Goal: Information Seeking & Learning: Learn about a topic

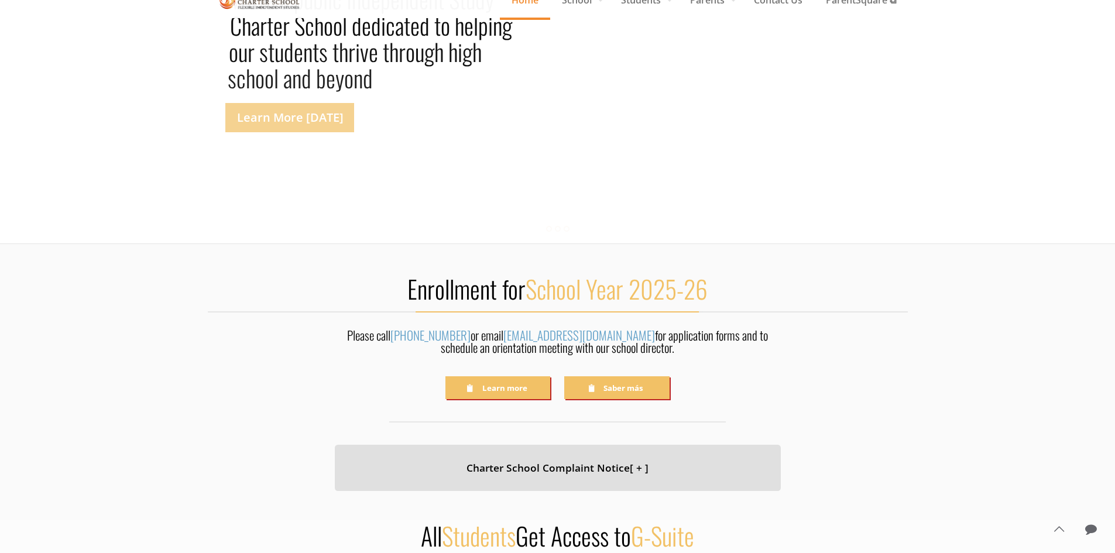
drag, startPoint x: 227, startPoint y: 186, endPoint x: 221, endPoint y: 224, distance: 39.2
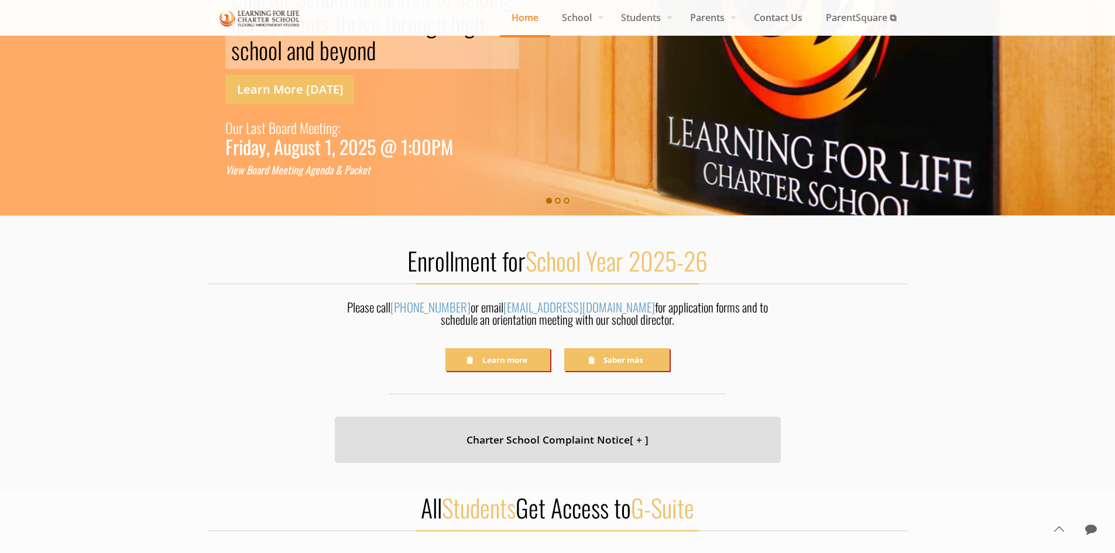
drag, startPoint x: 221, startPoint y: 224, endPoint x: 218, endPoint y: 253, distance: 29.4
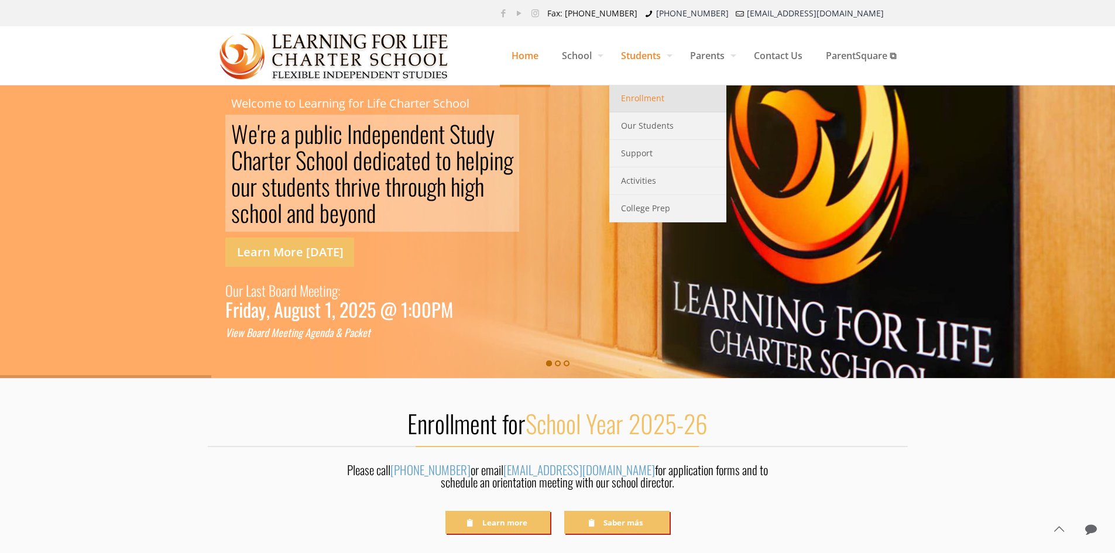
click at [635, 101] on span "Enrollment" at bounding box center [642, 98] width 43 height 15
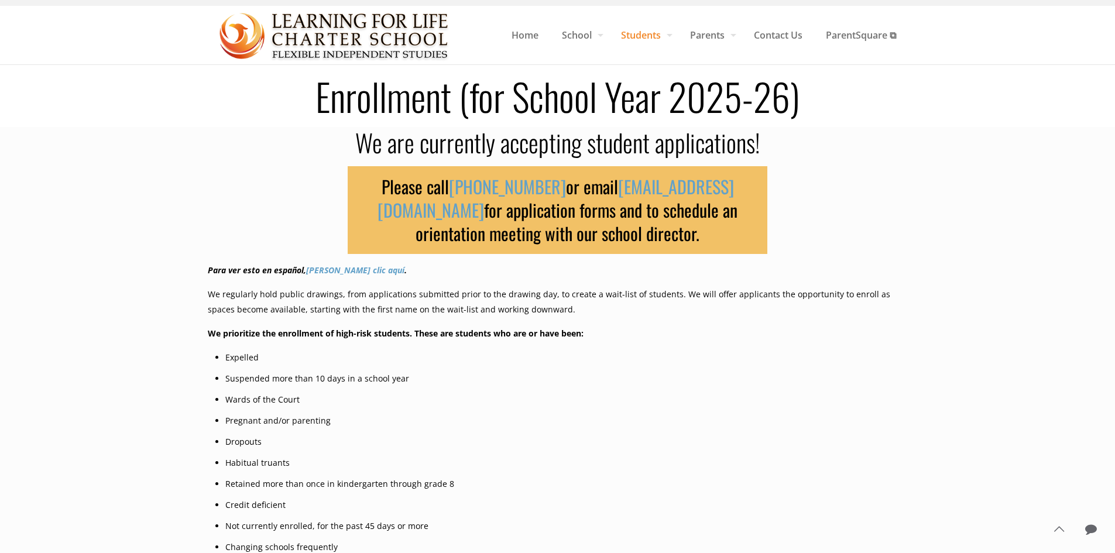
scroll to position [25, 0]
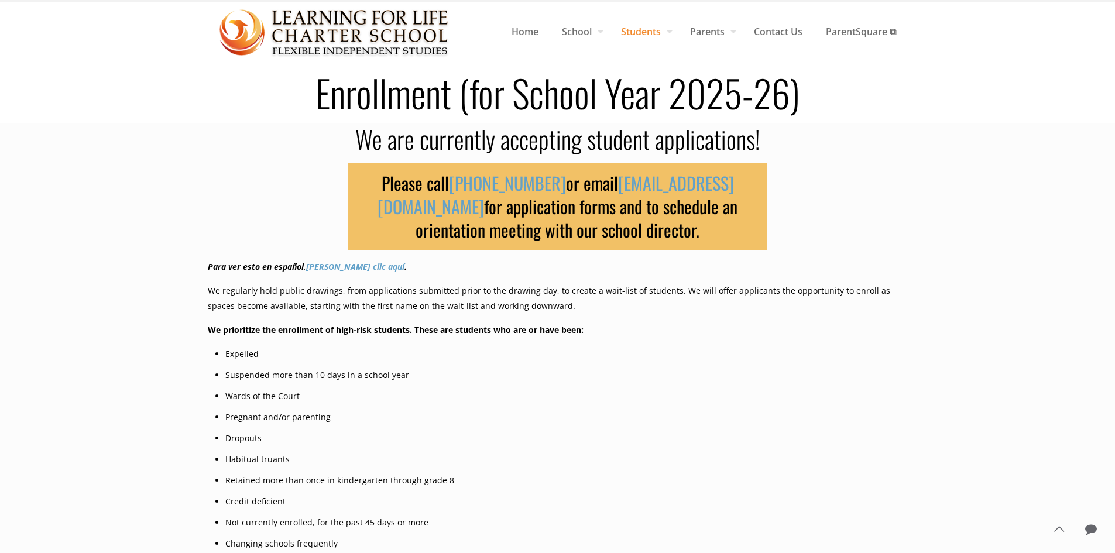
drag, startPoint x: 202, startPoint y: 272, endPoint x: 201, endPoint y: 287, distance: 15.3
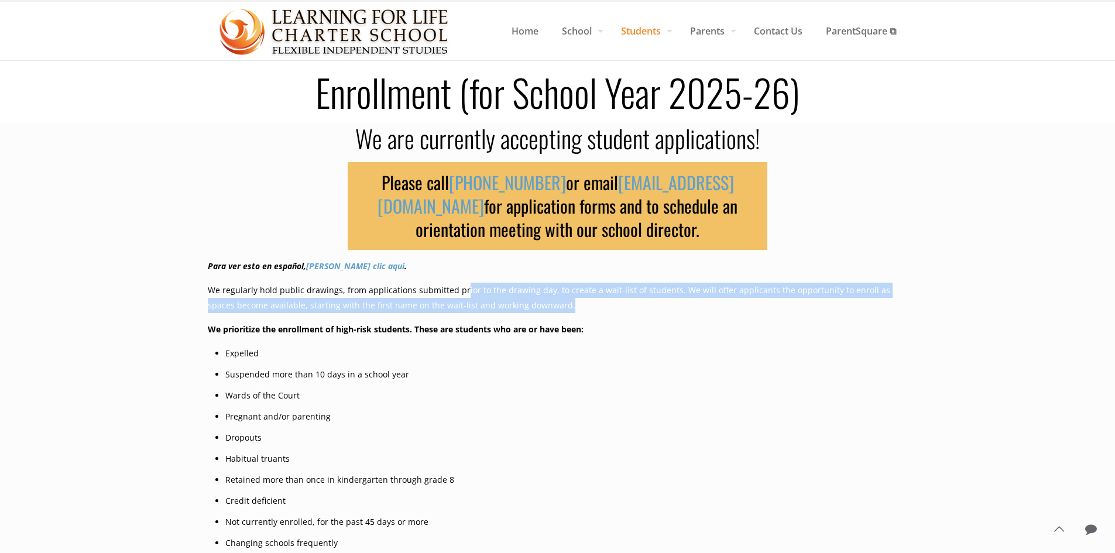
drag, startPoint x: 459, startPoint y: 297, endPoint x: 613, endPoint y: 308, distance: 154.9
click at [613, 308] on p "We regularly hold public drawings, from applications submitted prior to the dra…" at bounding box center [558, 298] width 700 height 30
drag, startPoint x: 613, startPoint y: 308, endPoint x: 608, endPoint y: 280, distance: 29.2
click at [608, 280] on div "Please call (831) 582-9820 or email info@lflcs.org for application forms and to…" at bounding box center [558, 432] width 700 height 559
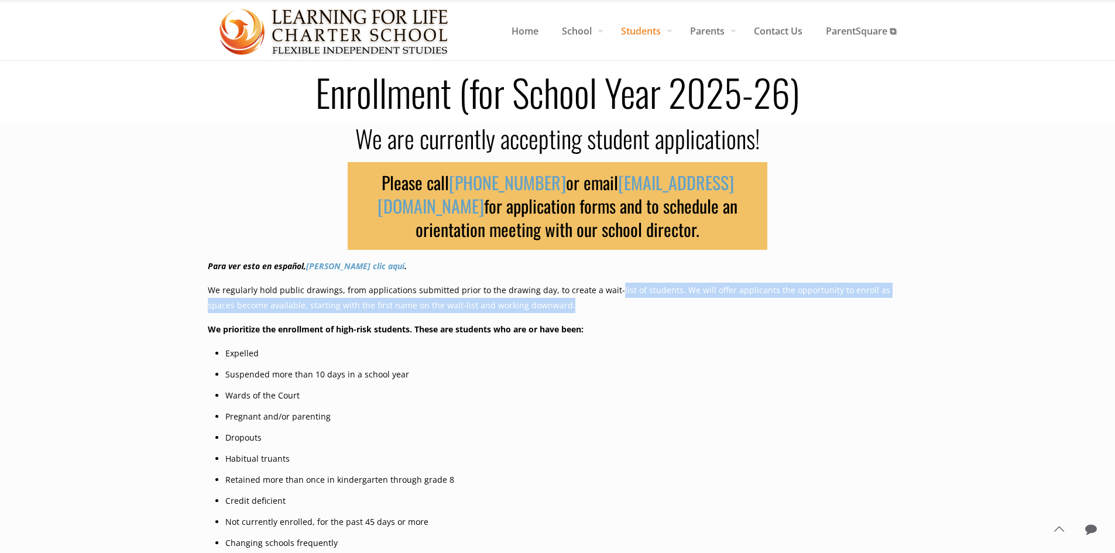
click at [608, 279] on div "Please call (831) 582-9820 or email info@lflcs.org for application forms and to…" at bounding box center [558, 432] width 700 height 559
drag, startPoint x: 608, startPoint y: 279, endPoint x: 626, endPoint y: 311, distance: 36.7
click at [626, 311] on div "Please call (831) 582-9820 or email info@lflcs.org for application forms and to…" at bounding box center [558, 432] width 700 height 559
click at [626, 311] on p "We regularly hold public drawings, from applications submitted prior to the dra…" at bounding box center [558, 298] width 700 height 30
drag, startPoint x: 626, startPoint y: 307, endPoint x: 620, endPoint y: 276, distance: 31.6
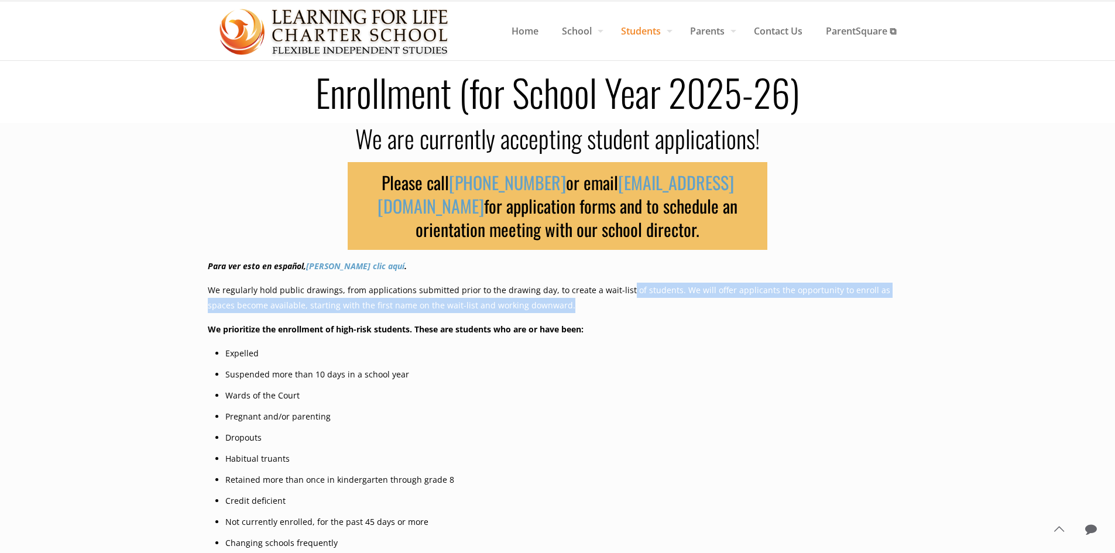
click at [620, 276] on div "Please call (831) 582-9820 or email info@lflcs.org for application forms and to…" at bounding box center [558, 432] width 700 height 559
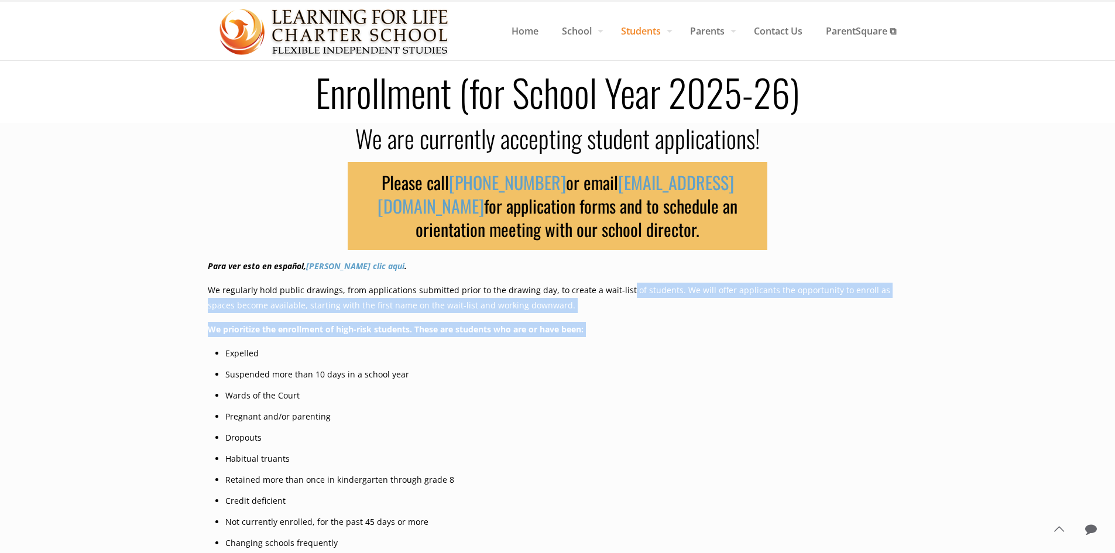
drag, startPoint x: 620, startPoint y: 276, endPoint x: 619, endPoint y: 314, distance: 38.1
click at [619, 314] on div "Please call (831) 582-9820 or email info@lflcs.org for application forms and to…" at bounding box center [558, 432] width 700 height 559
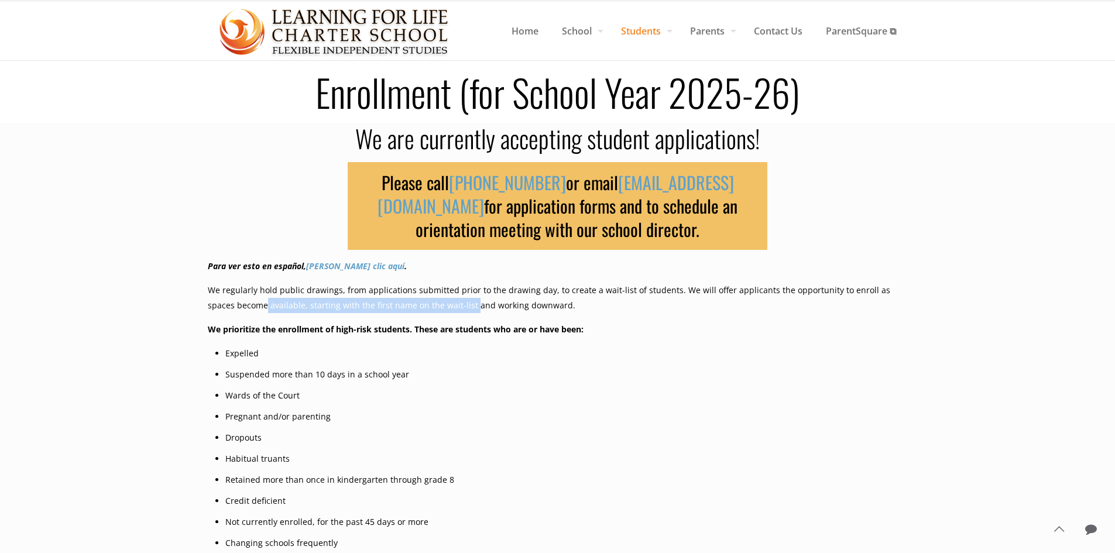
drag, startPoint x: 238, startPoint y: 310, endPoint x: 444, endPoint y: 301, distance: 206.8
click at [444, 301] on p "We regularly hold public drawings, from applications submitted prior to the dra…" at bounding box center [558, 298] width 700 height 30
drag, startPoint x: 517, startPoint y: 301, endPoint x: 389, endPoint y: 301, distance: 128.2
click at [389, 301] on p "We regularly hold public drawings, from applications submitted prior to the dra…" at bounding box center [558, 298] width 700 height 30
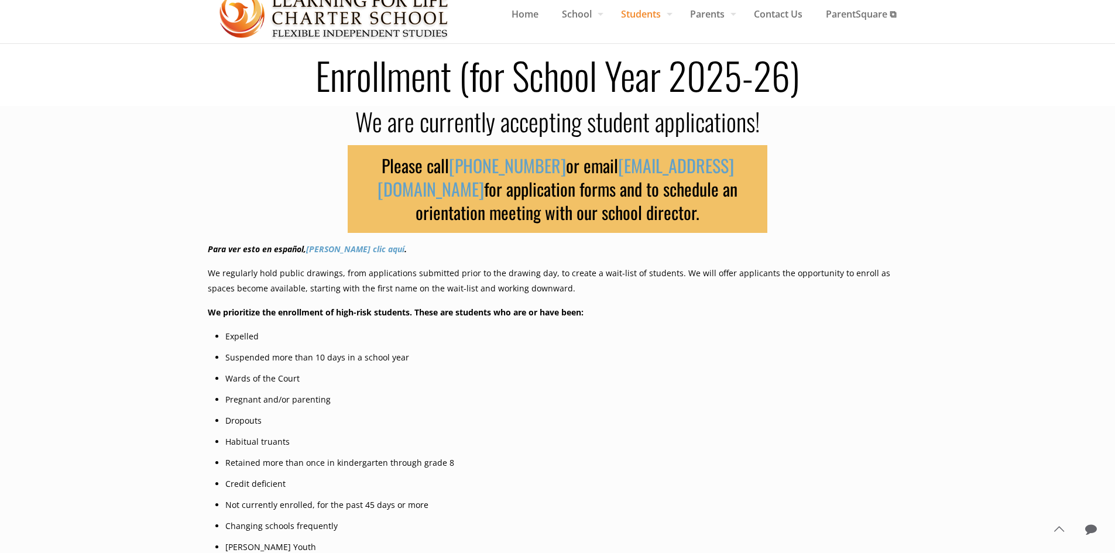
scroll to position [49, 0]
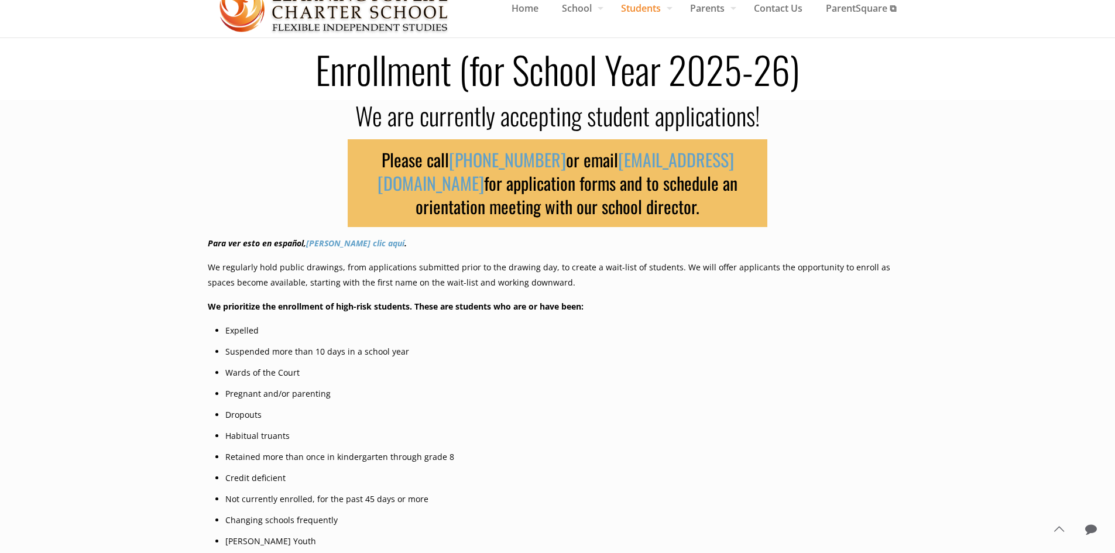
drag, startPoint x: 217, startPoint y: 294, endPoint x: 215, endPoint y: 311, distance: 17.6
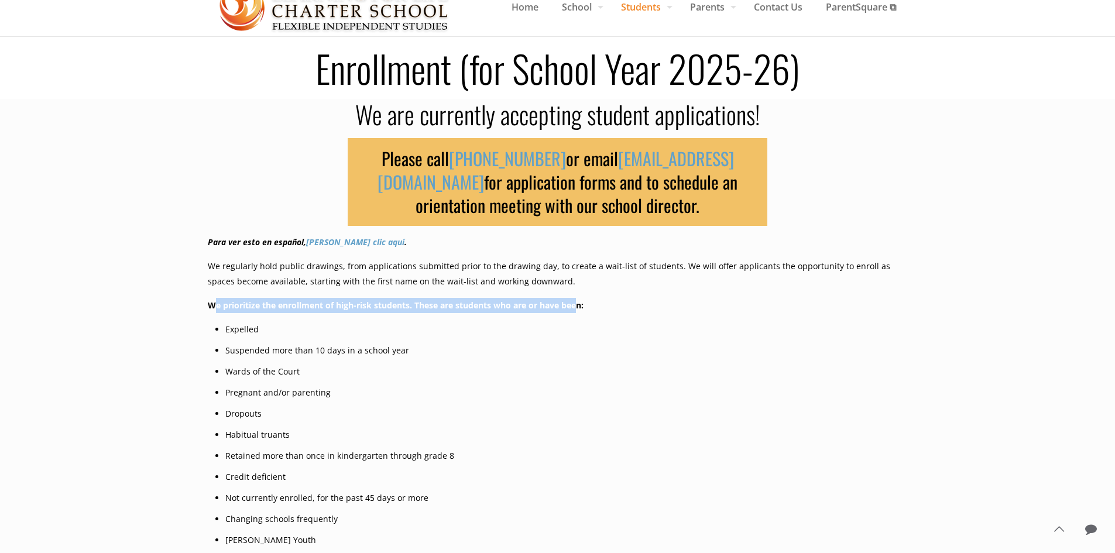
drag, startPoint x: 215, startPoint y: 311, endPoint x: 578, endPoint y: 306, distance: 362.8
click at [578, 306] on p "We prioritize the enrollment of high-risk students. These are students who are …" at bounding box center [558, 305] width 700 height 15
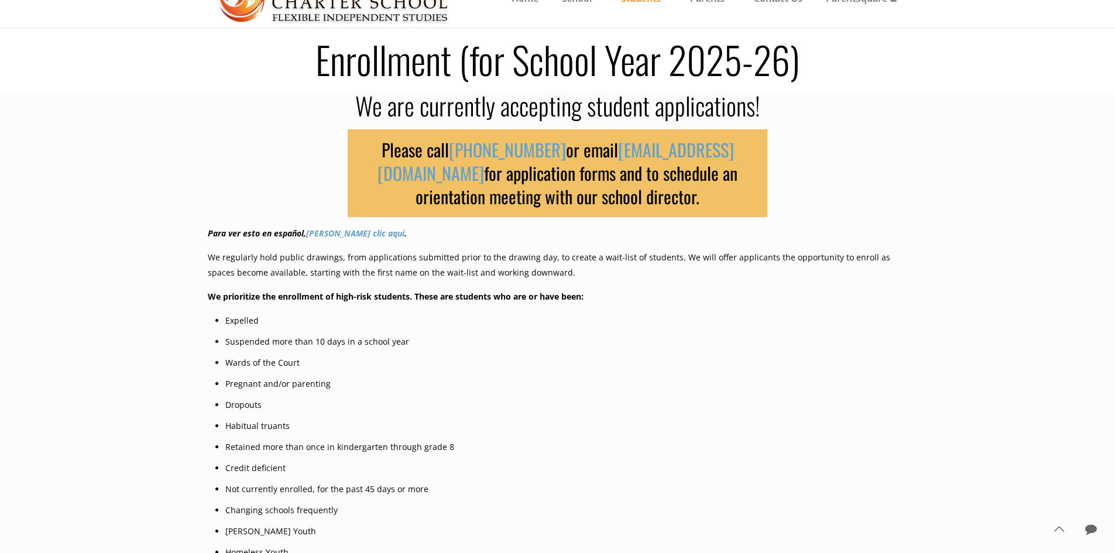
drag, startPoint x: 137, startPoint y: 300, endPoint x: 142, endPoint y: 317, distance: 17.8
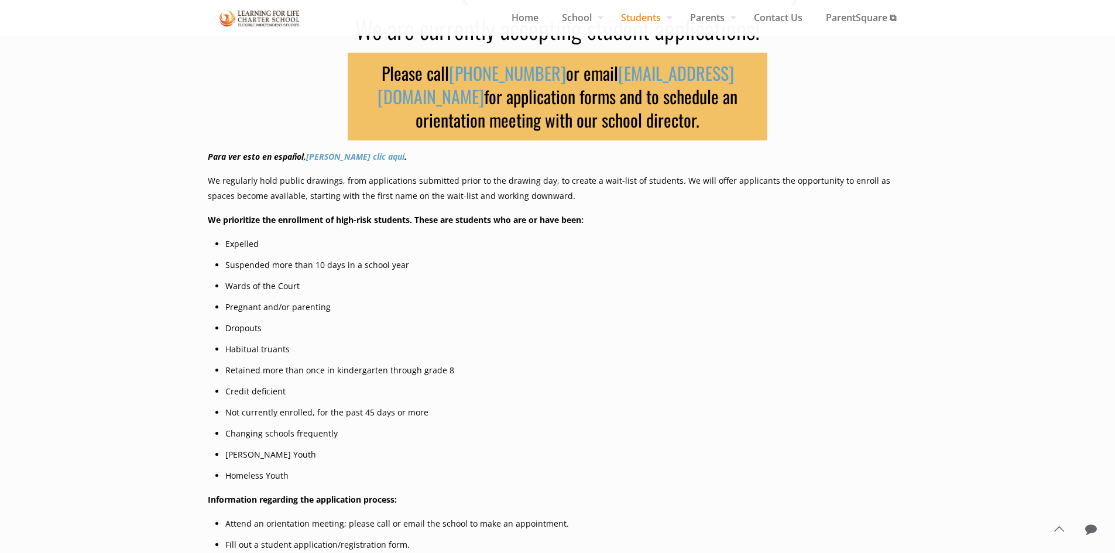
drag, startPoint x: 174, startPoint y: 300, endPoint x: 177, endPoint y: 325, distance: 24.8
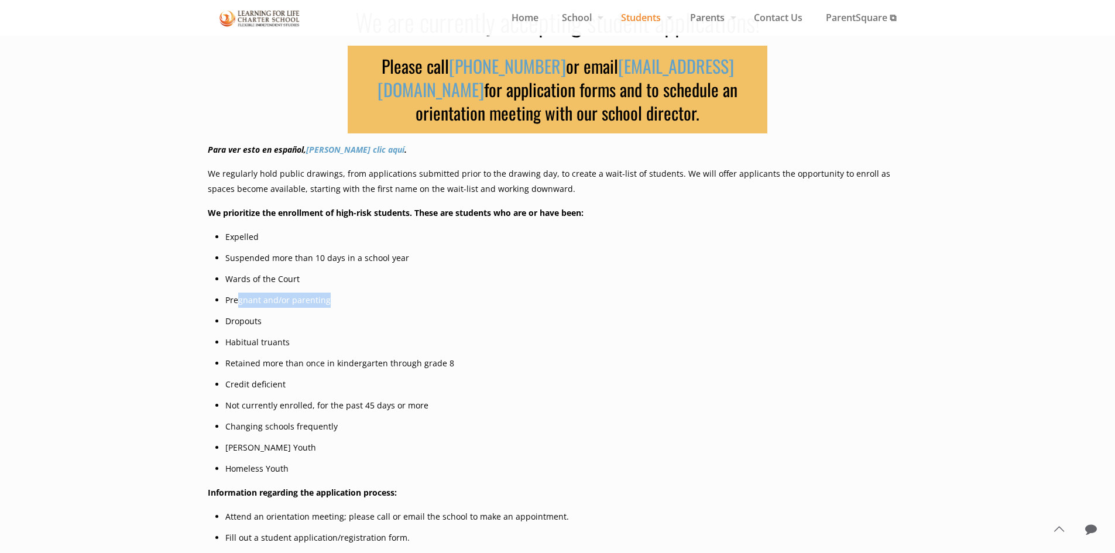
drag, startPoint x: 239, startPoint y: 296, endPoint x: 322, endPoint y: 305, distance: 83.0
click at [331, 302] on li "Pregnant and/or parenting" at bounding box center [566, 300] width 682 height 15
click at [254, 324] on li "Dropouts" at bounding box center [566, 321] width 682 height 15
click at [257, 343] on li "Habitual truants" at bounding box center [566, 342] width 682 height 15
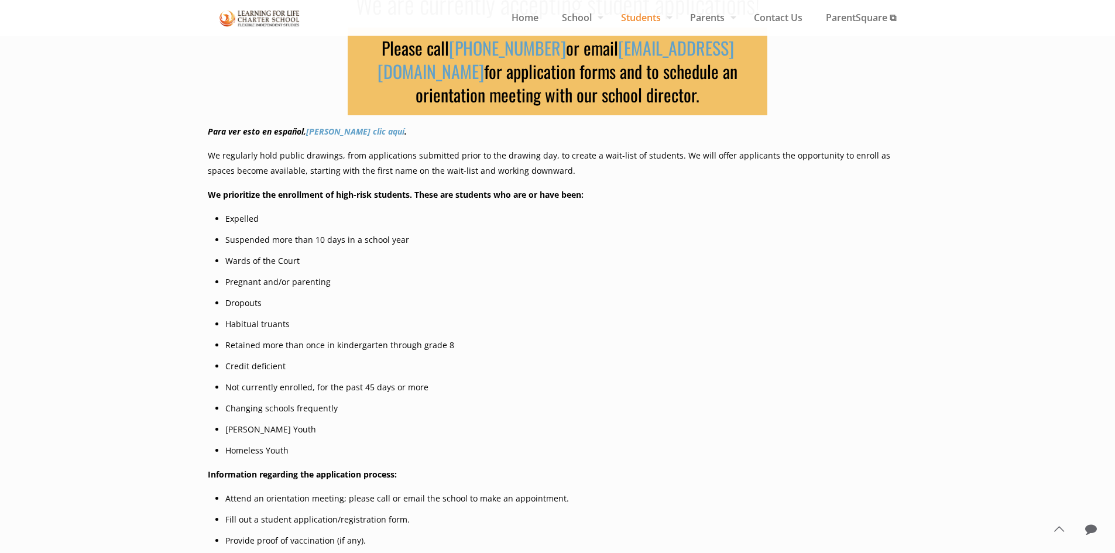
drag, startPoint x: 198, startPoint y: 352, endPoint x: 201, endPoint y: 376, distance: 24.8
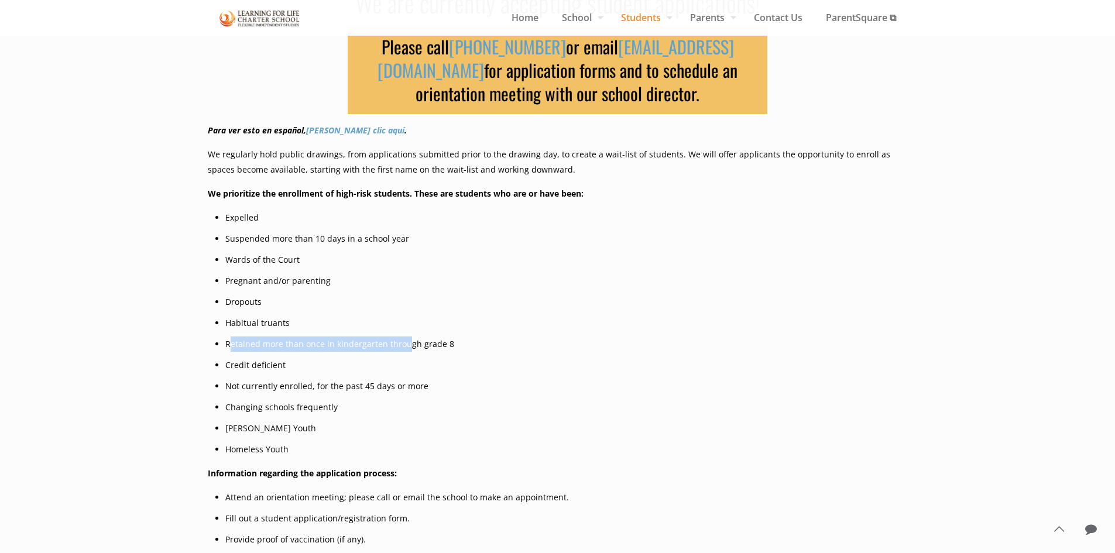
drag, startPoint x: 228, startPoint y: 347, endPoint x: 407, endPoint y: 346, distance: 179.1
click at [407, 346] on li "Retained more than once in kindergarten through grade 8" at bounding box center [566, 343] width 682 height 15
drag, startPoint x: 437, startPoint y: 344, endPoint x: 221, endPoint y: 349, distance: 216.0
click at [255, 345] on li "Retained more than once in kindergarten through grade 8" at bounding box center [566, 343] width 682 height 15
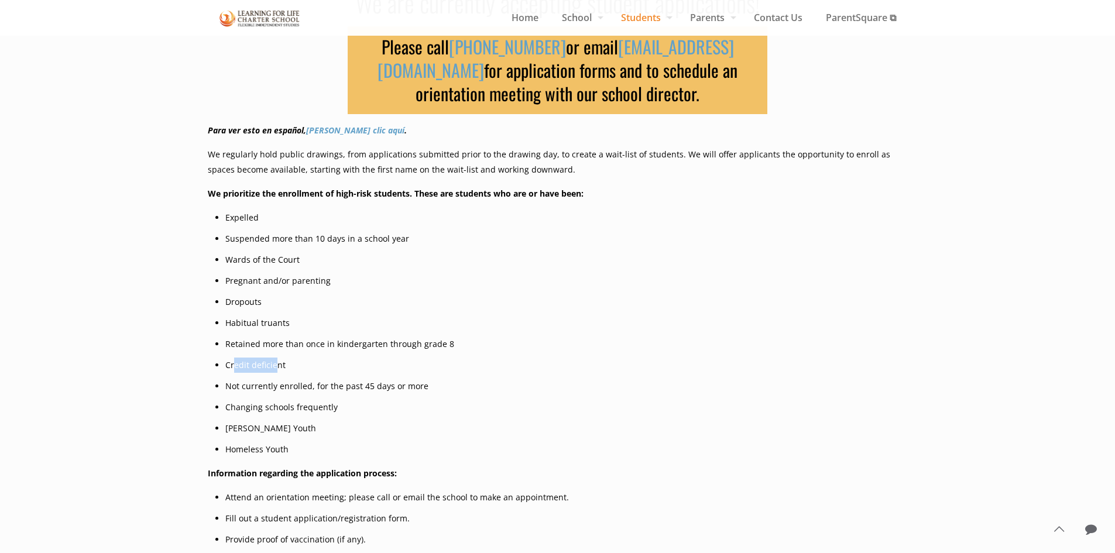
drag, startPoint x: 235, startPoint y: 367, endPoint x: 275, endPoint y: 365, distance: 39.8
click at [275, 365] on li "Credit deficient" at bounding box center [566, 365] width 682 height 15
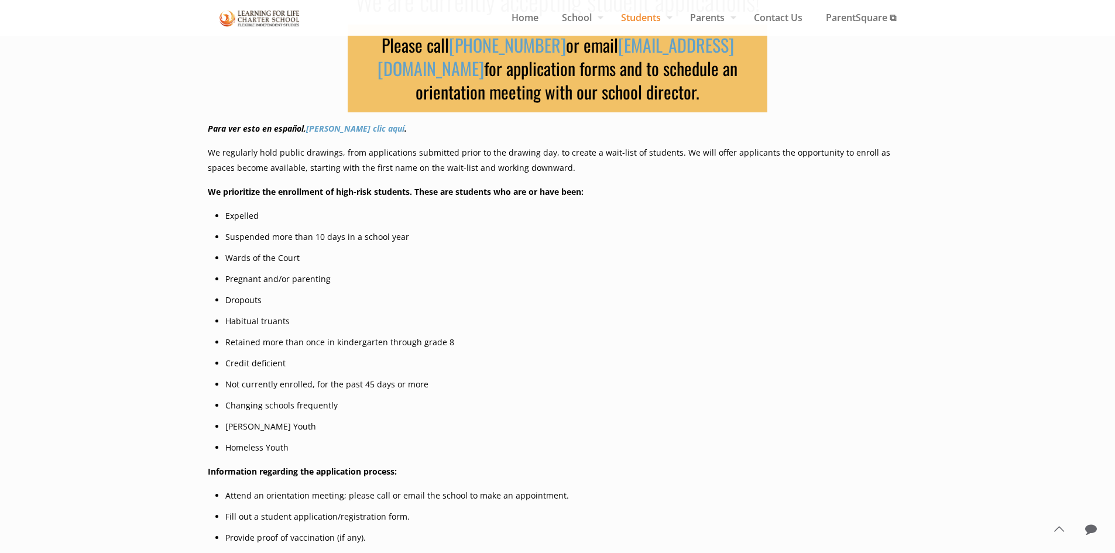
scroll to position [167, 0]
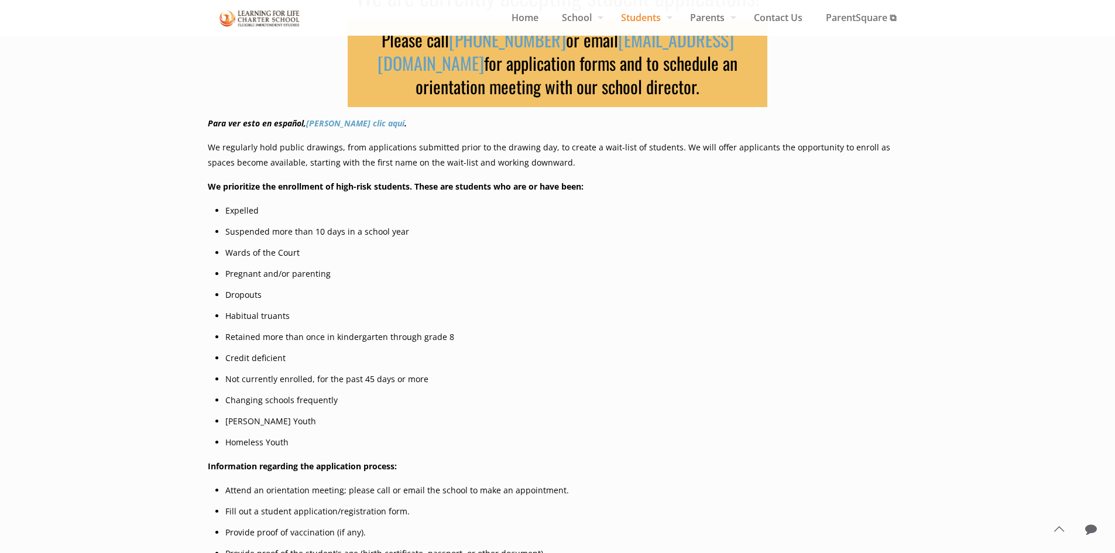
drag, startPoint x: 220, startPoint y: 371, endPoint x: 219, endPoint y: 386, distance: 14.6
drag, startPoint x: 255, startPoint y: 376, endPoint x: 414, endPoint y: 373, distance: 158.6
click at [414, 373] on li "Not currently enrolled, for the past 45 days or more" at bounding box center [566, 379] width 682 height 15
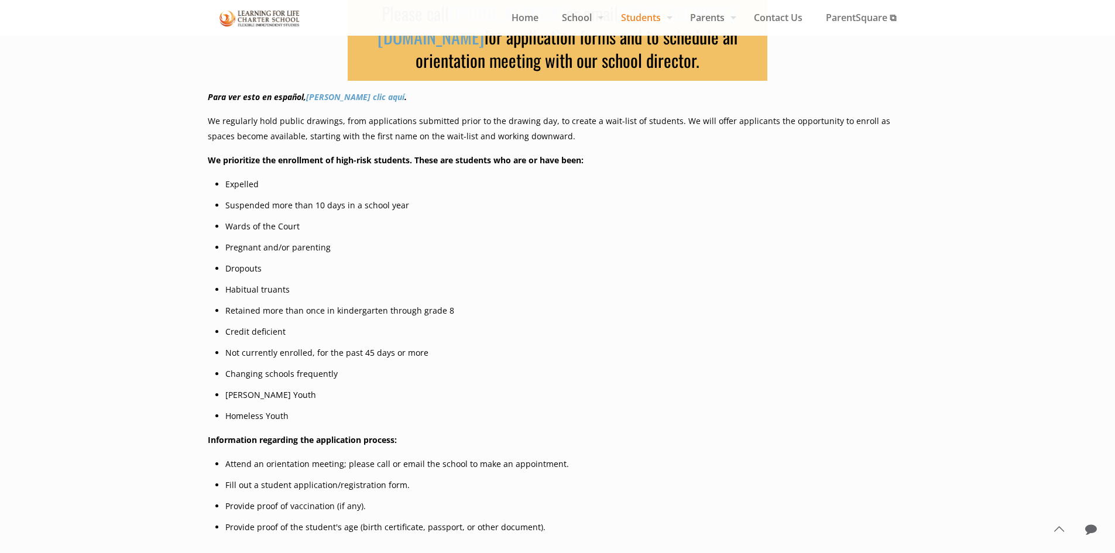
drag, startPoint x: 143, startPoint y: 345, endPoint x: 153, endPoint y: 362, distance: 19.7
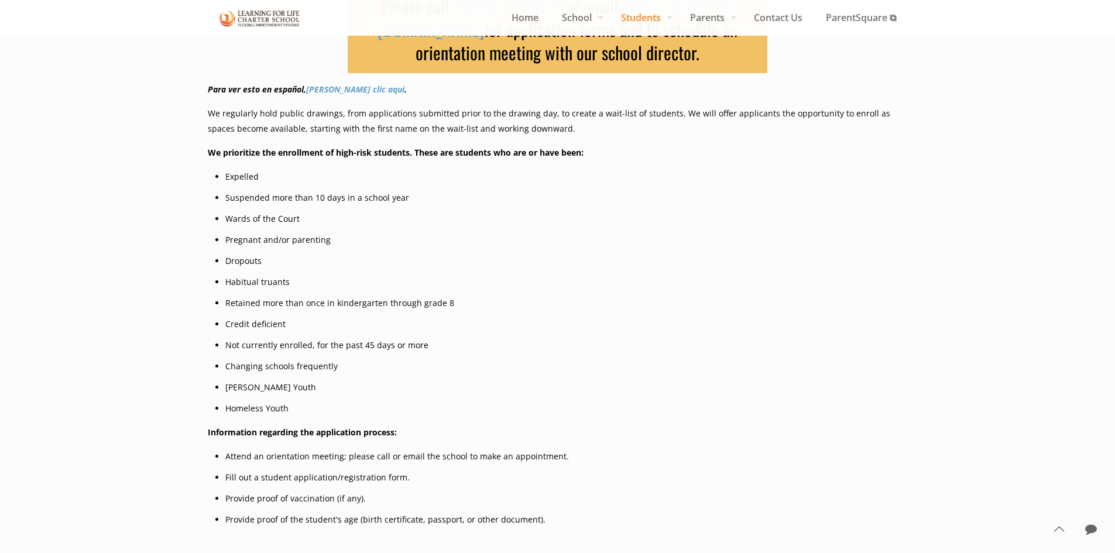
drag, startPoint x: 171, startPoint y: 367, endPoint x: 174, endPoint y: 375, distance: 7.6
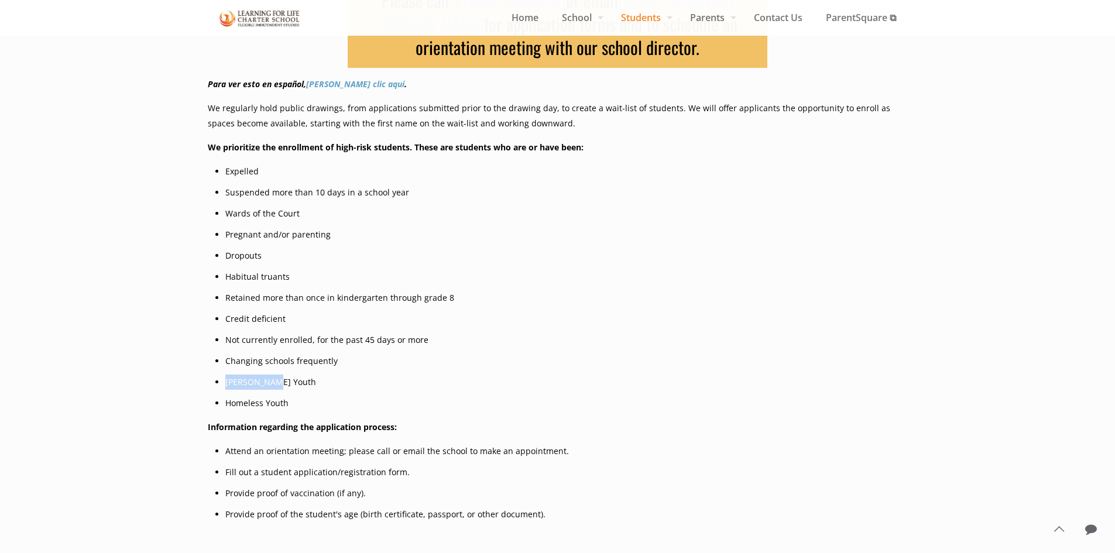
drag, startPoint x: 226, startPoint y: 379, endPoint x: 269, endPoint y: 381, distance: 42.8
click at [269, 381] on li "Foster Youth" at bounding box center [566, 382] width 682 height 15
drag, startPoint x: 239, startPoint y: 401, endPoint x: 298, endPoint y: 403, distance: 58.5
click at [298, 403] on li "Homeless Youth" at bounding box center [566, 403] width 682 height 15
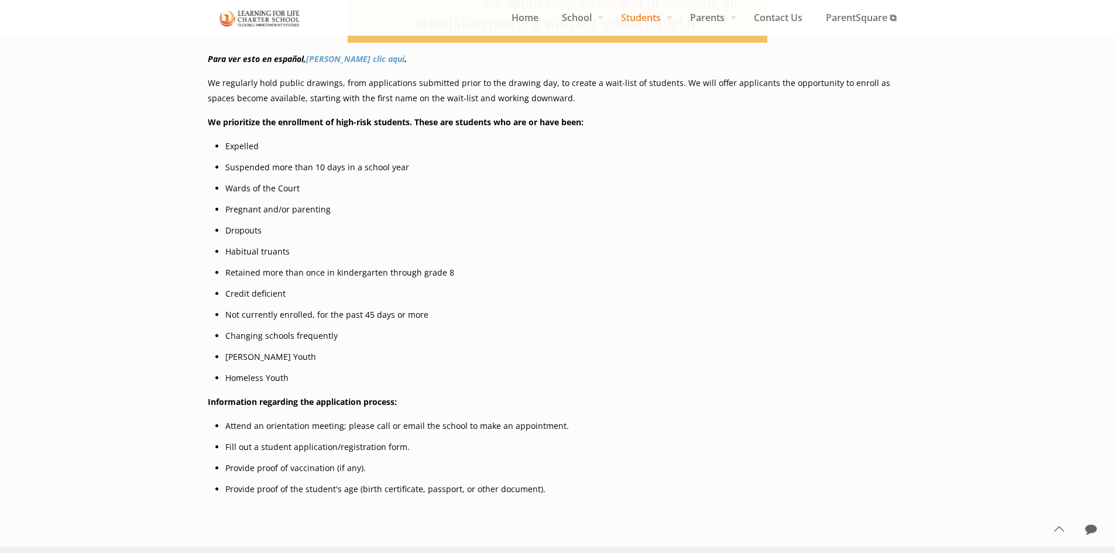
drag, startPoint x: 218, startPoint y: 375, endPoint x: 215, endPoint y: 393, distance: 19.1
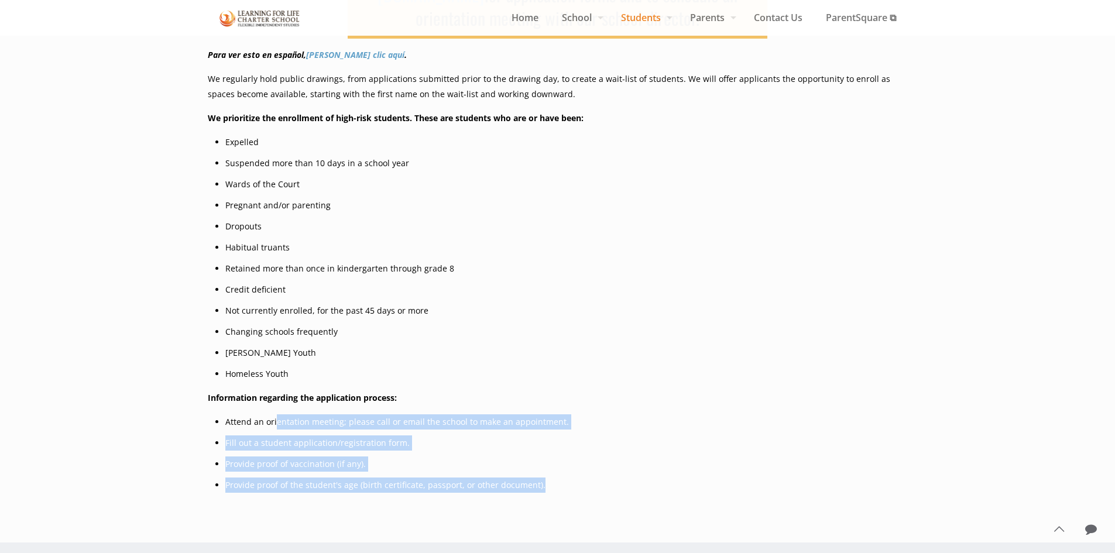
drag, startPoint x: 434, startPoint y: 442, endPoint x: 579, endPoint y: 479, distance: 149.9
click at [579, 479] on ul "Attend an orientation meeting; please call or email the school to make an appoi…" at bounding box center [566, 453] width 682 height 78
click at [579, 479] on li "Provide proof of the student's age (birth certificate, passport, or other docum…" at bounding box center [566, 485] width 682 height 15
drag, startPoint x: 579, startPoint y: 479, endPoint x: 526, endPoint y: 376, distance: 116.5
click at [526, 376] on div "Please call (831) 582-9820 or email info@lflcs.org for application forms and to…" at bounding box center [558, 221] width 700 height 559
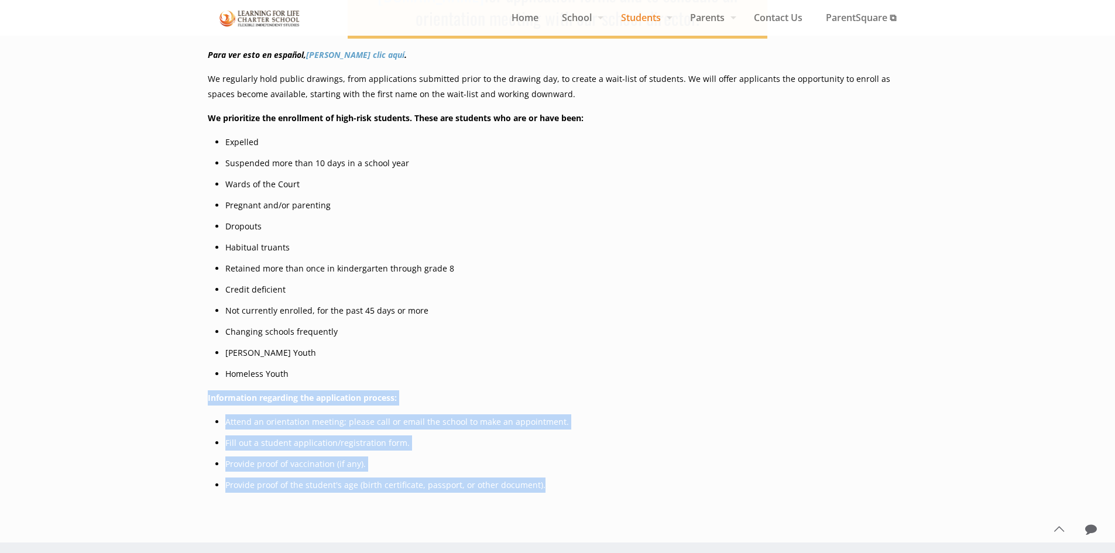
click at [526, 376] on li "Homeless Youth" at bounding box center [566, 373] width 682 height 15
drag, startPoint x: 526, startPoint y: 376, endPoint x: 548, endPoint y: 480, distance: 107.0
click at [548, 480] on div "Please call (831) 582-9820 or email info@lflcs.org for application forms and to…" at bounding box center [558, 221] width 700 height 559
click at [548, 480] on li "Provide proof of the student's age (birth certificate, passport, or other docum…" at bounding box center [566, 485] width 682 height 15
drag, startPoint x: 548, startPoint y: 480, endPoint x: 538, endPoint y: 384, distance: 96.5
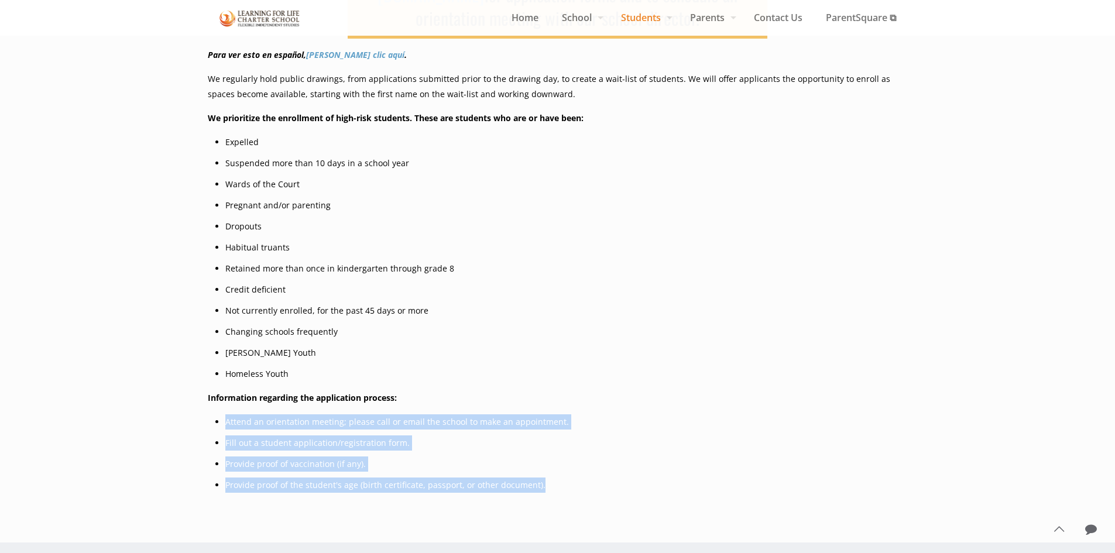
click at [538, 384] on div "Please call (831) 582-9820 or email info@lflcs.org for application forms and to…" at bounding box center [558, 221] width 700 height 559
drag, startPoint x: 538, startPoint y: 384, endPoint x: 555, endPoint y: 485, distance: 102.1
click at [555, 485] on div "Please call (831) 582-9820 or email info@lflcs.org for application forms and to…" at bounding box center [558, 221] width 700 height 559
click at [555, 485] on li "Provide proof of the student's age (birth certificate, passport, or other docum…" at bounding box center [566, 485] width 682 height 15
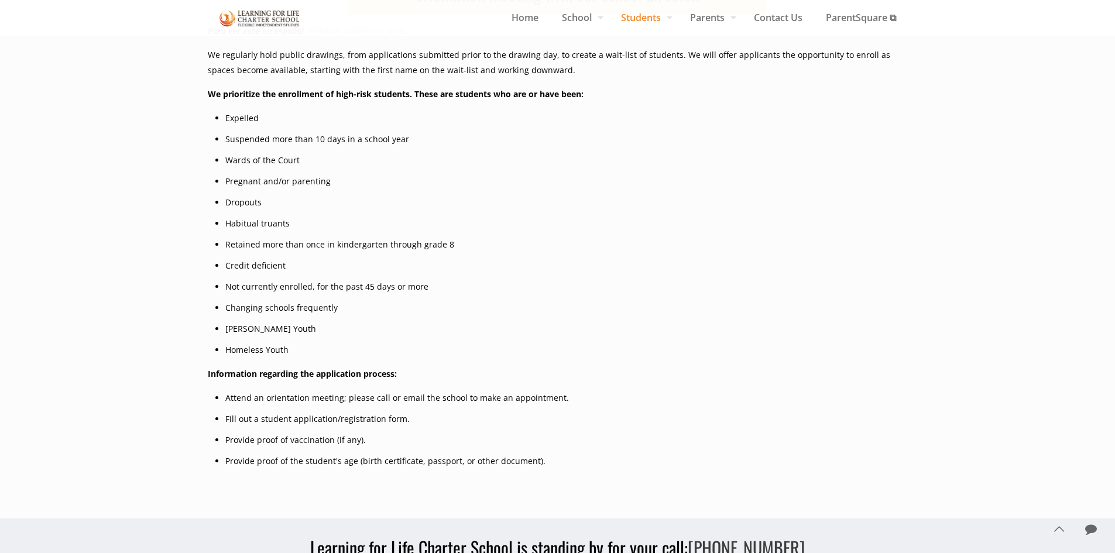
drag, startPoint x: 554, startPoint y: 477, endPoint x: 555, endPoint y: 444, distance: 32.8
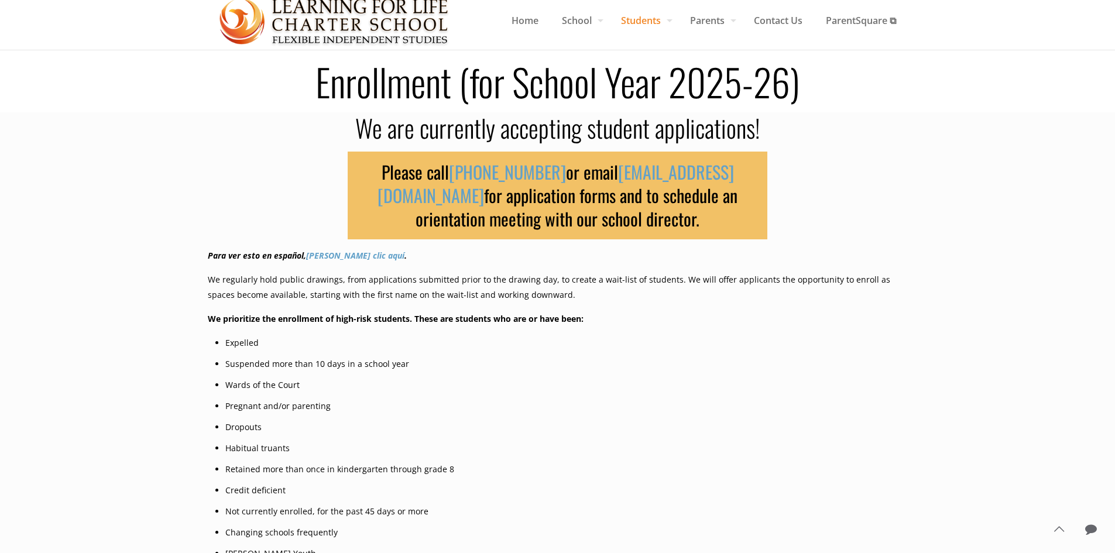
scroll to position [0, 0]
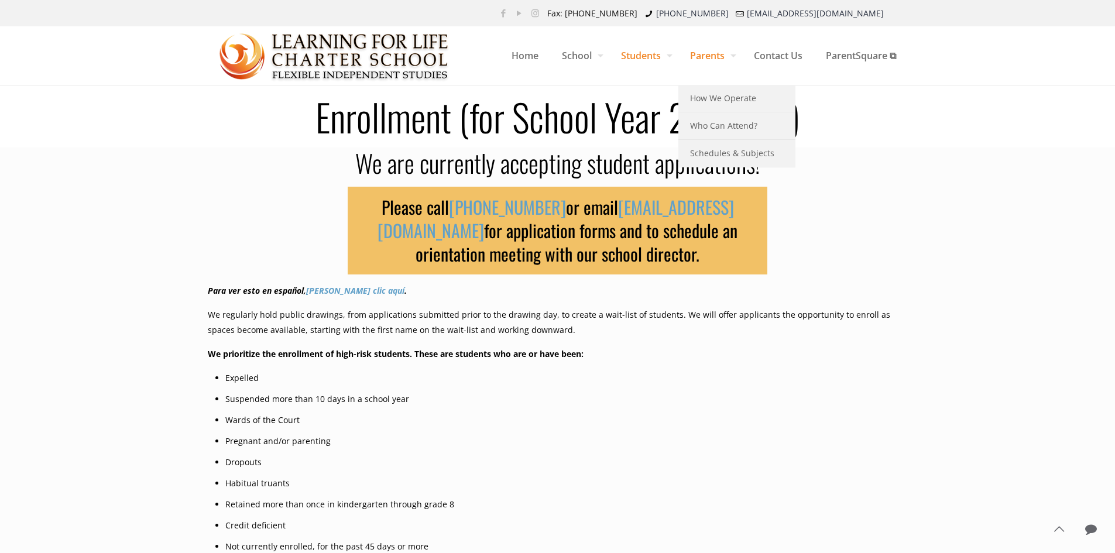
click at [690, 61] on span "Parents" at bounding box center [710, 55] width 64 height 35
click at [709, 99] on span "How We Operate" at bounding box center [723, 98] width 66 height 15
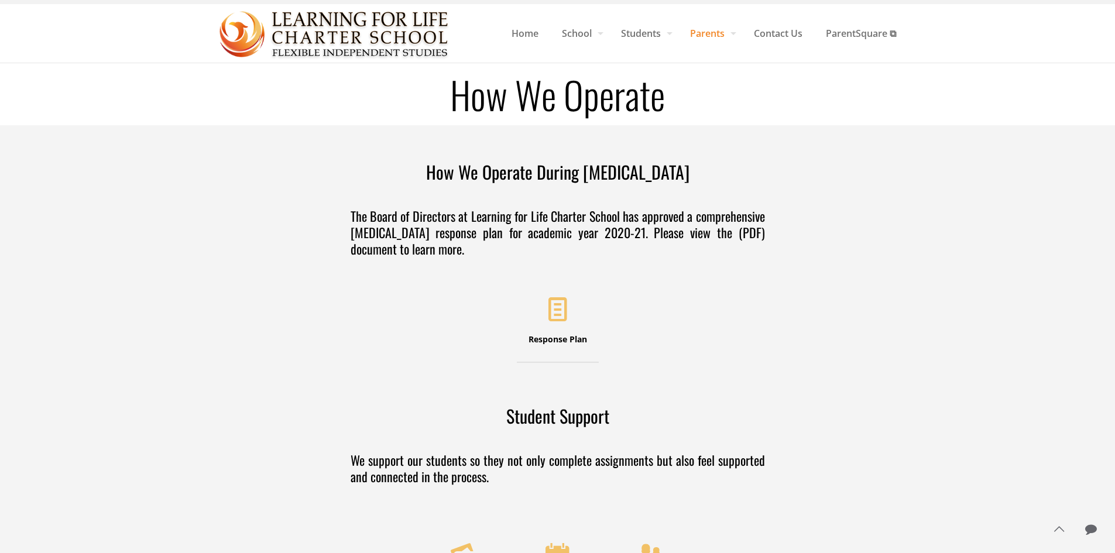
drag, startPoint x: 338, startPoint y: 189, endPoint x: 333, endPoint y: 209, distance: 20.6
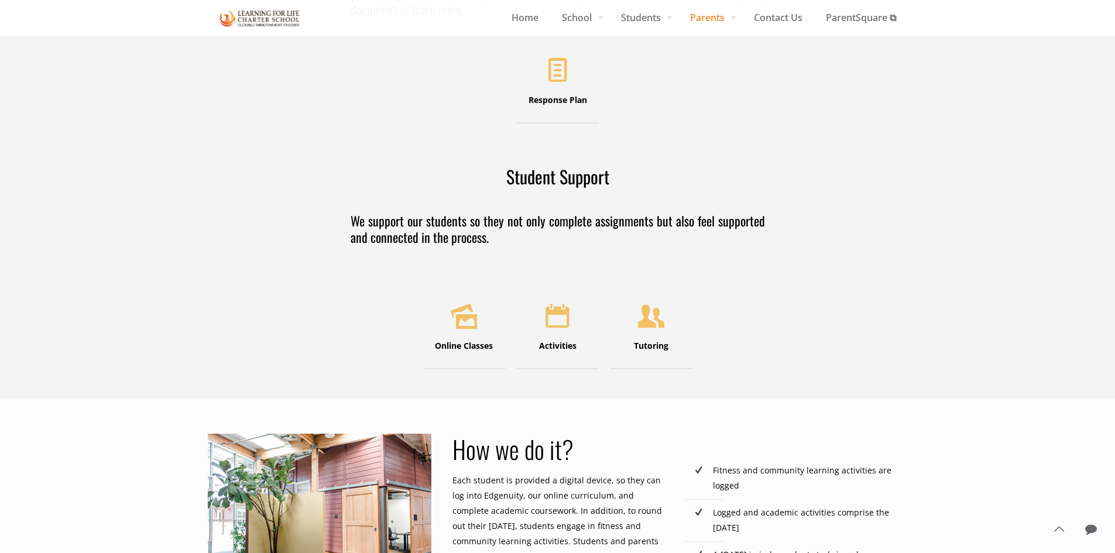
drag, startPoint x: 333, startPoint y: 209, endPoint x: 342, endPoint y: 243, distance: 35.2
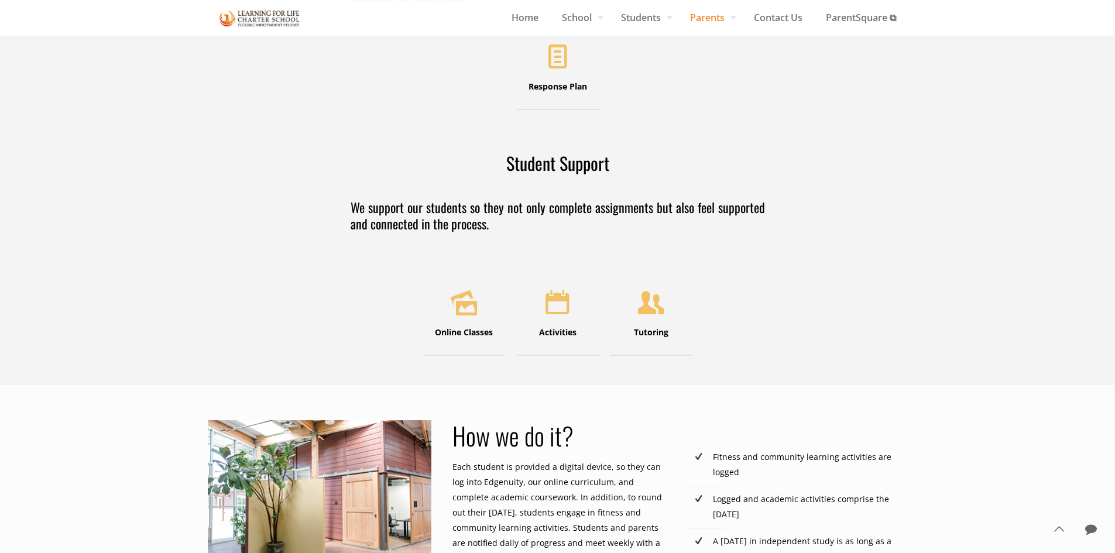
drag, startPoint x: 342, startPoint y: 243, endPoint x: 338, endPoint y: 261, distance: 18.6
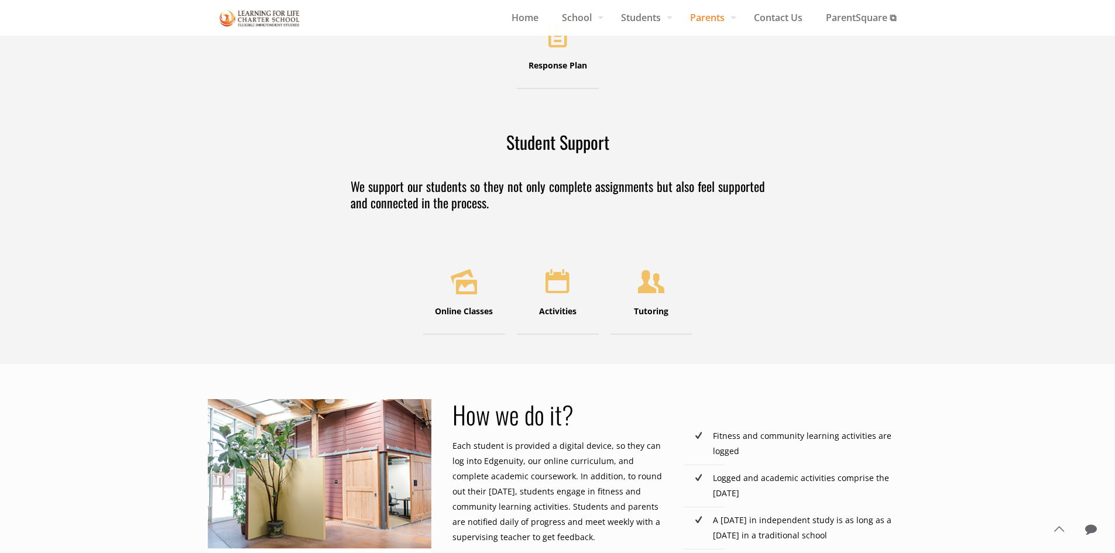
drag, startPoint x: 188, startPoint y: 236, endPoint x: 186, endPoint y: 252, distance: 15.9
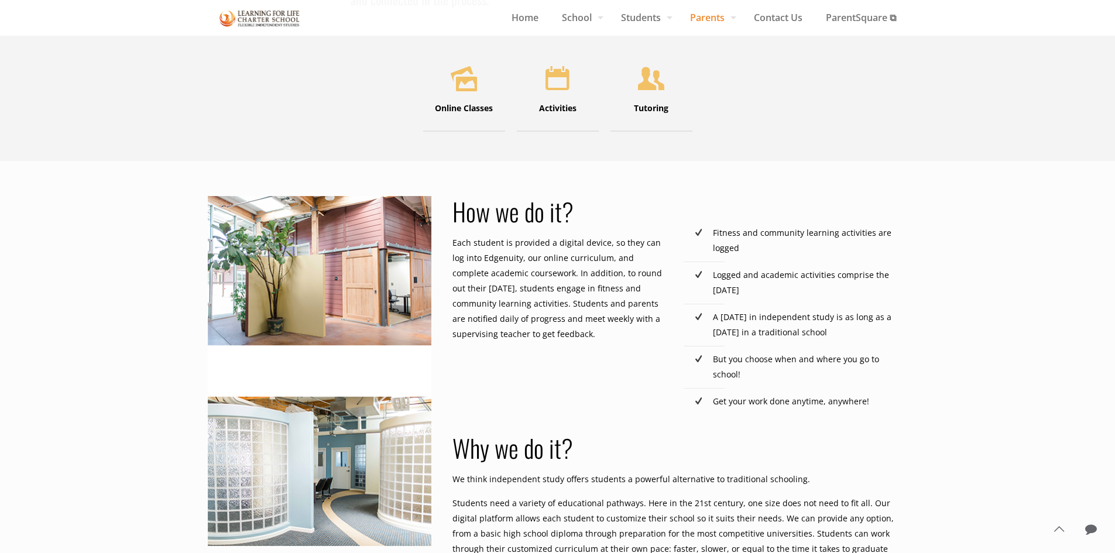
scroll to position [472, 0]
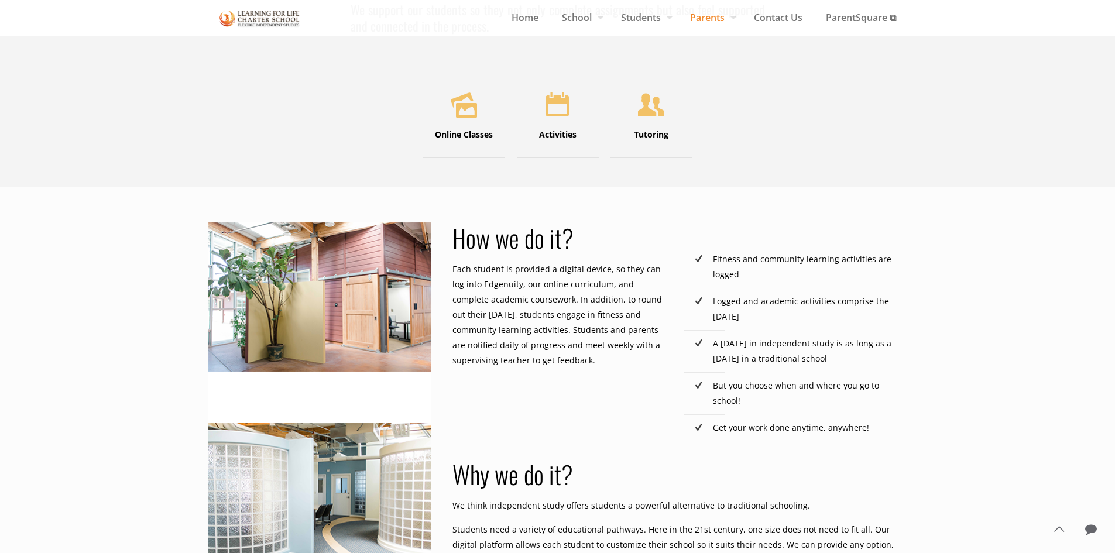
drag, startPoint x: 471, startPoint y: 267, endPoint x: 562, endPoint y: 359, distance: 129.1
click at [562, 359] on p "Each student is provided a digital device, so they can log into Edgenuity, our …" at bounding box center [560, 315] width 217 height 107
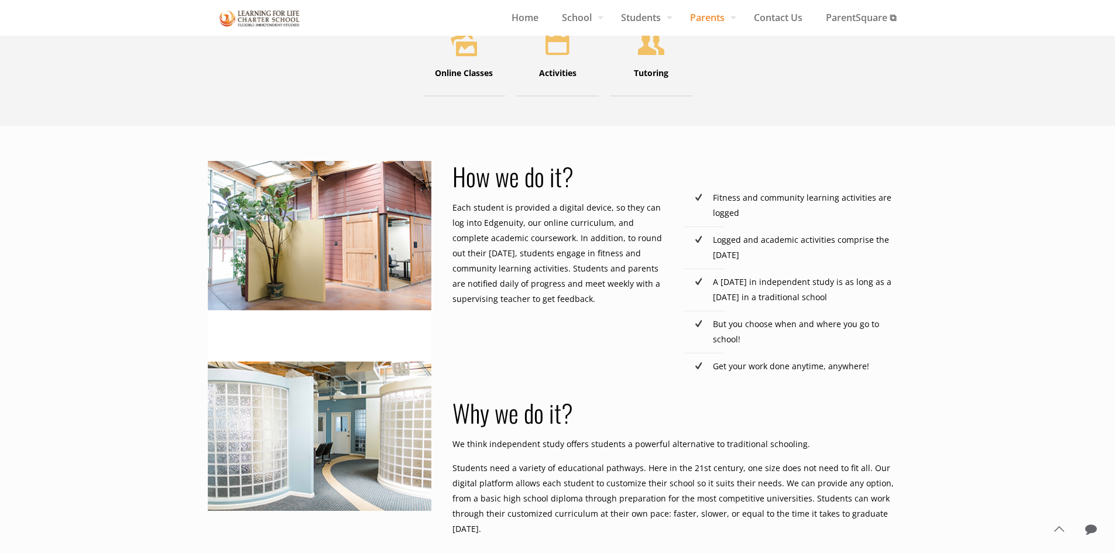
drag, startPoint x: 678, startPoint y: 208, endPoint x: 674, endPoint y: 225, distance: 17.6
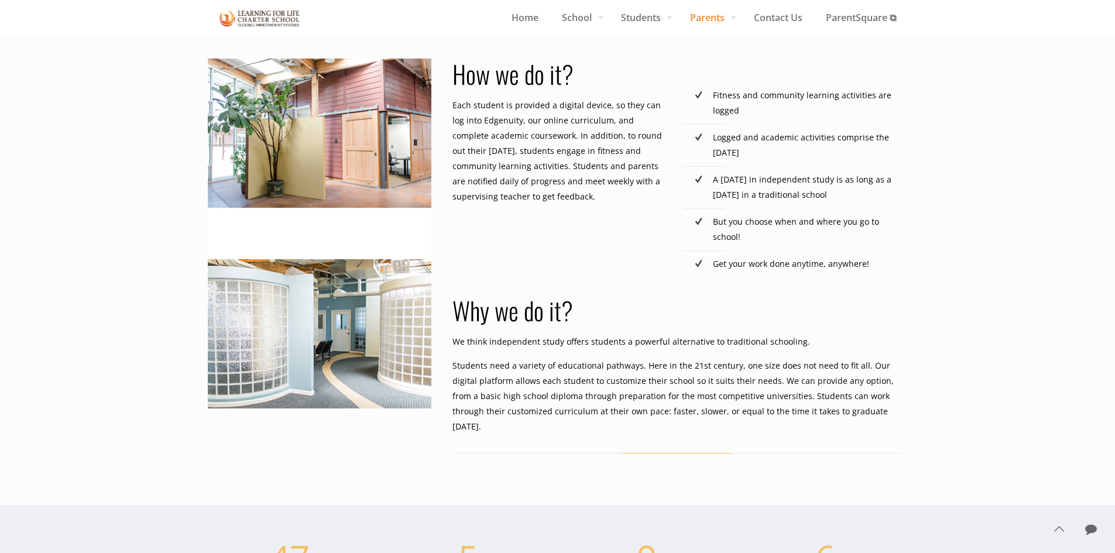
drag, startPoint x: 674, startPoint y: 225, endPoint x: 667, endPoint y: 247, distance: 22.8
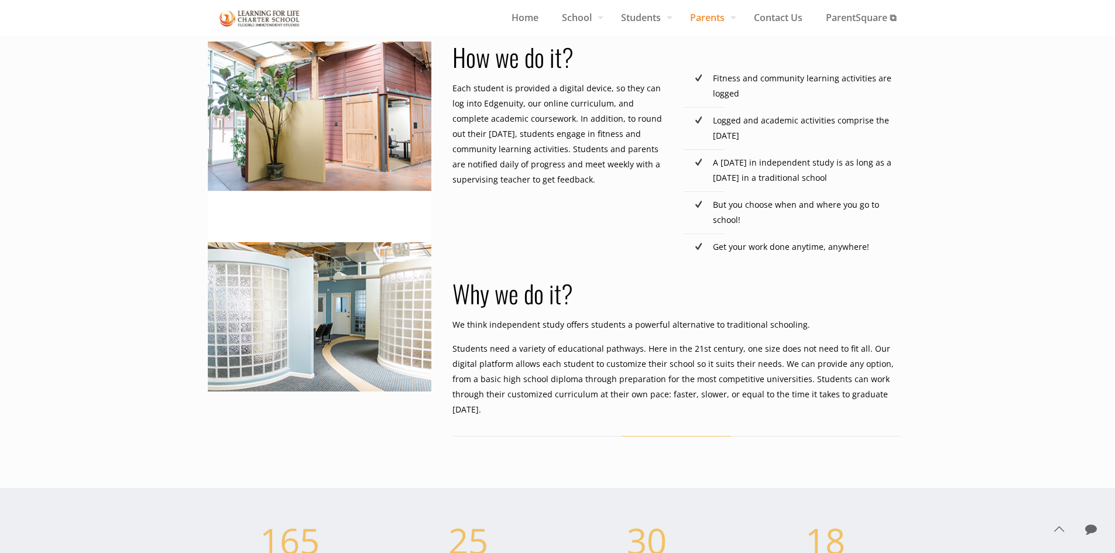
drag, startPoint x: 667, startPoint y: 247, endPoint x: 665, endPoint y: 262, distance: 14.7
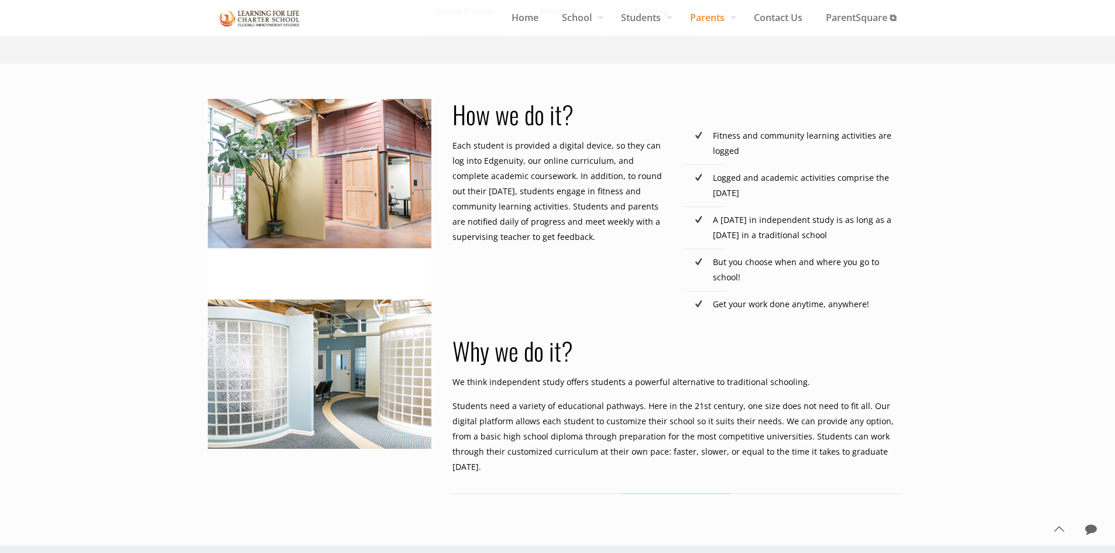
scroll to position [303, 0]
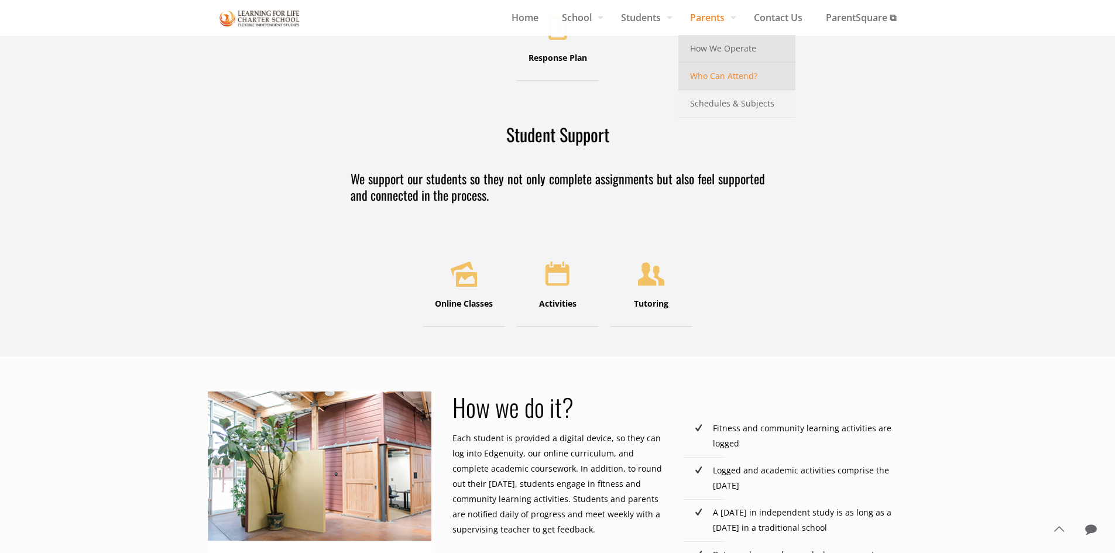
click at [723, 80] on span "Who Can Attend?" at bounding box center [723, 75] width 67 height 15
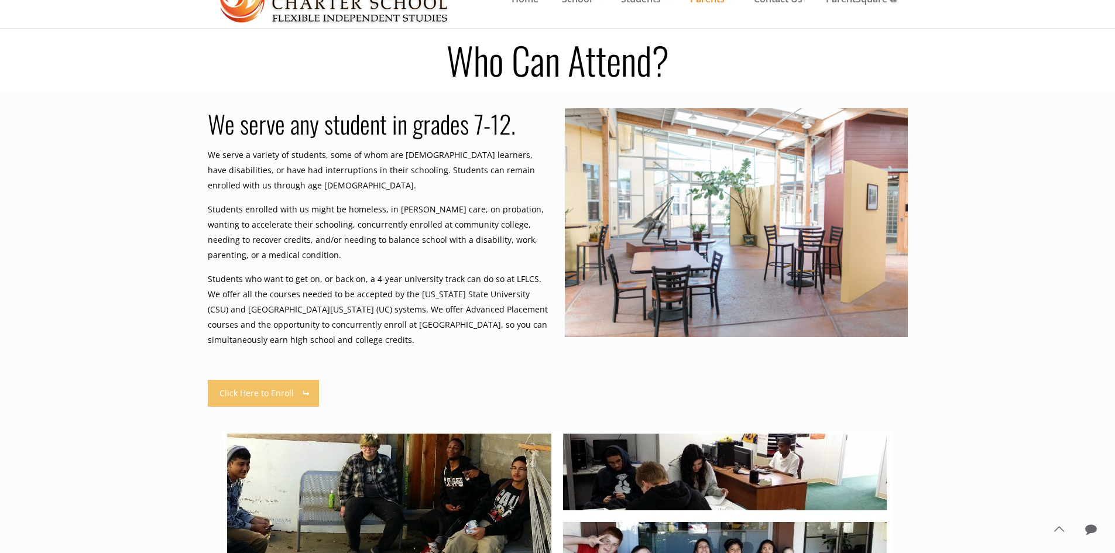
drag, startPoint x: 188, startPoint y: 217, endPoint x: 186, endPoint y: 232, distance: 15.5
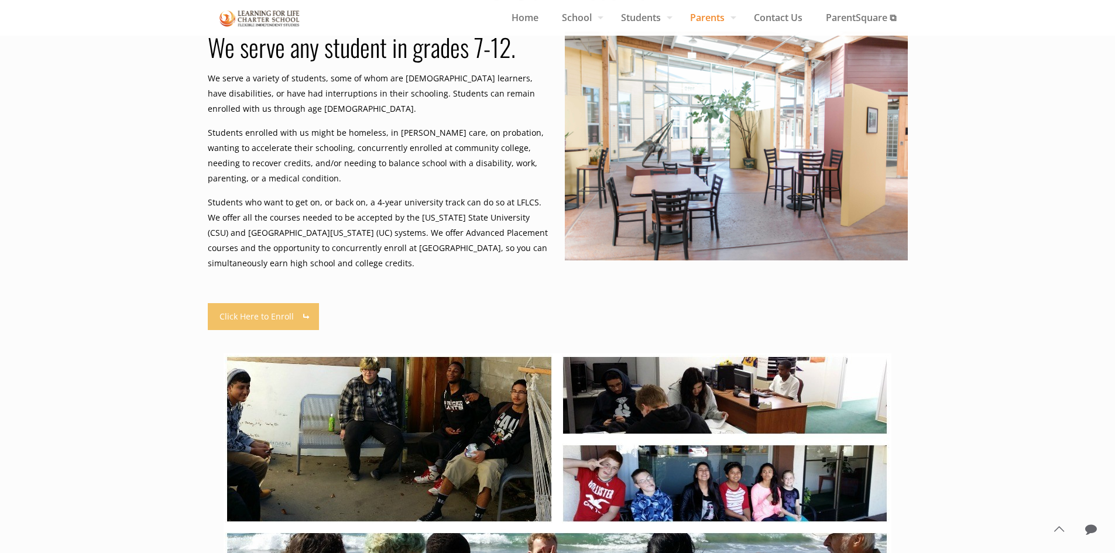
drag, startPoint x: 186, startPoint y: 232, endPoint x: 185, endPoint y: 246, distance: 14.1
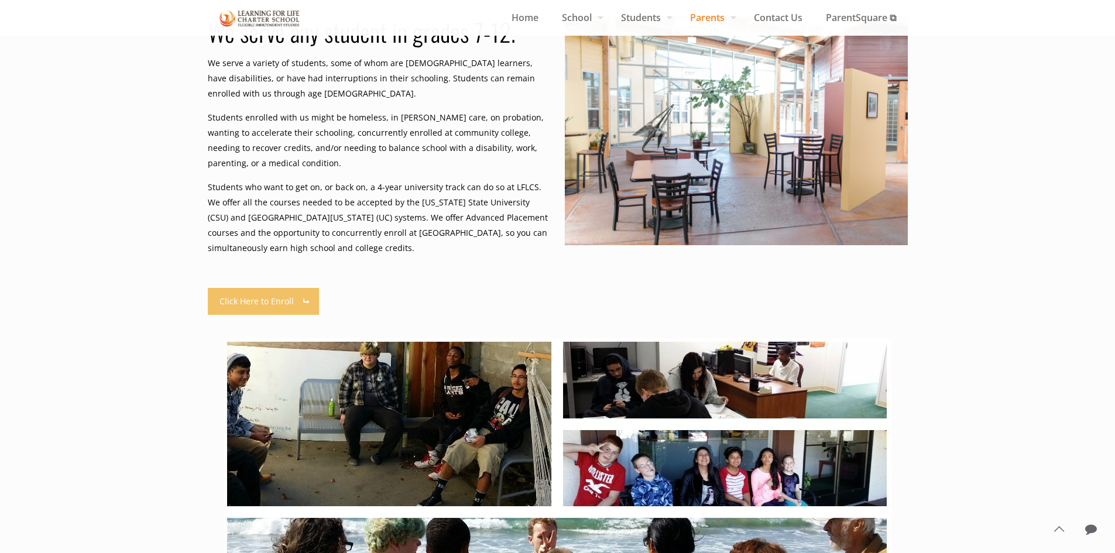
drag, startPoint x: 188, startPoint y: 232, endPoint x: 186, endPoint y: 246, distance: 14.3
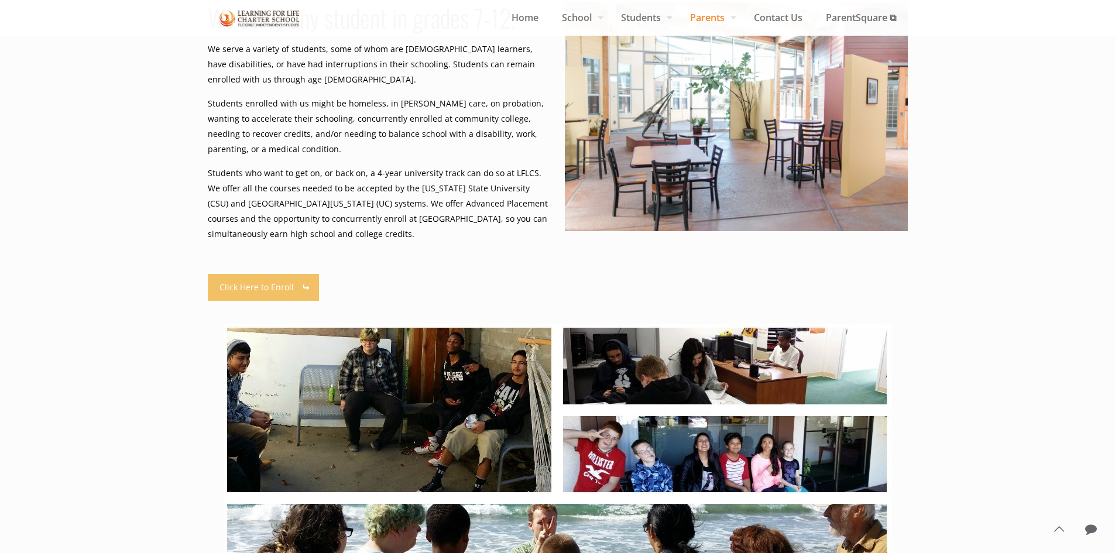
drag, startPoint x: 186, startPoint y: 246, endPoint x: 183, endPoint y: 257, distance: 11.5
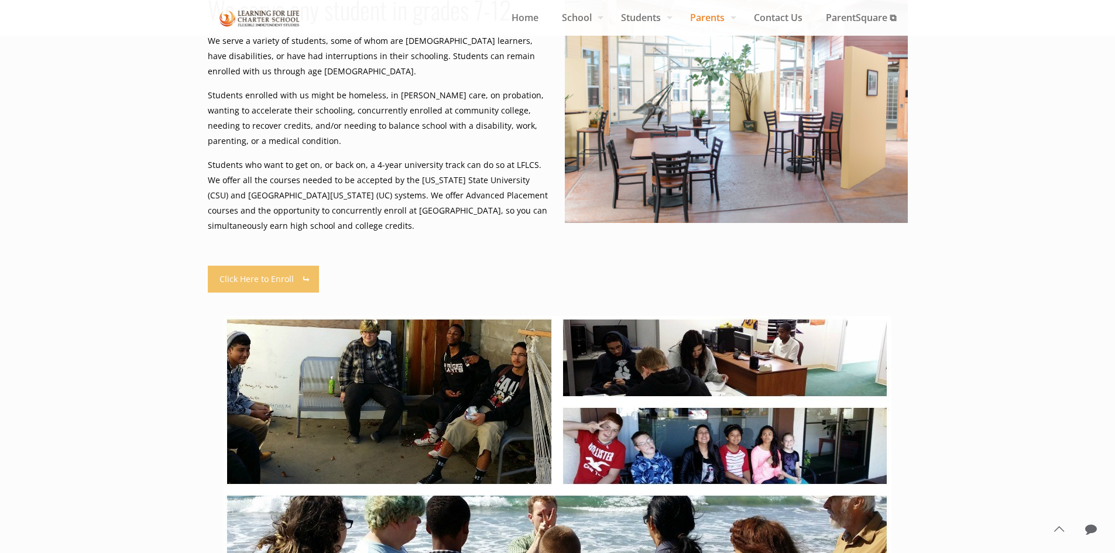
drag, startPoint x: 183, startPoint y: 257, endPoint x: 179, endPoint y: 272, distance: 15.0
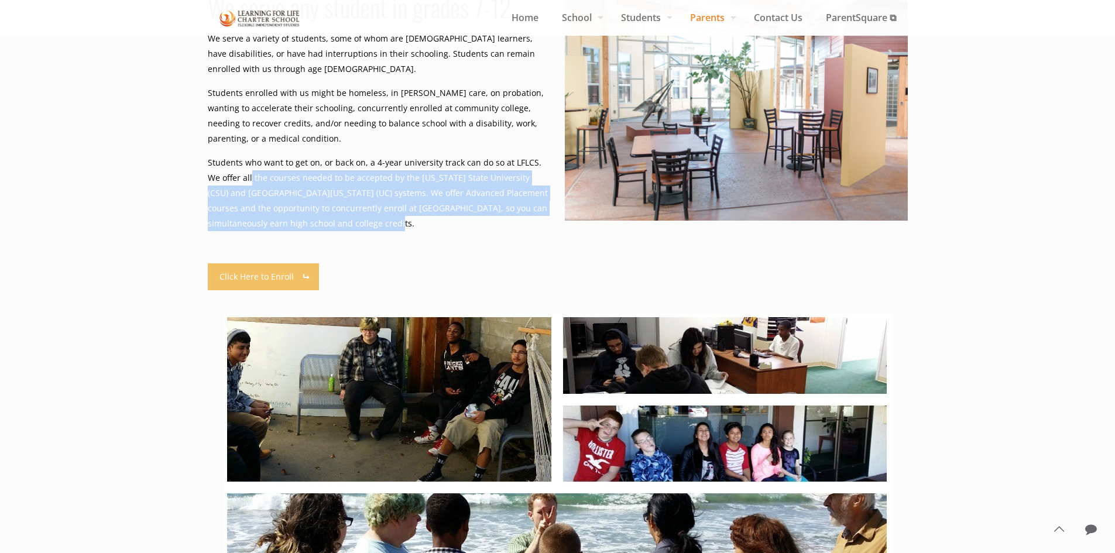
drag, startPoint x: 237, startPoint y: 173, endPoint x: 355, endPoint y: 217, distance: 125.5
click at [355, 217] on p "Students who want to get on, or back on, a 4-year university track can do so at…" at bounding box center [379, 193] width 343 height 76
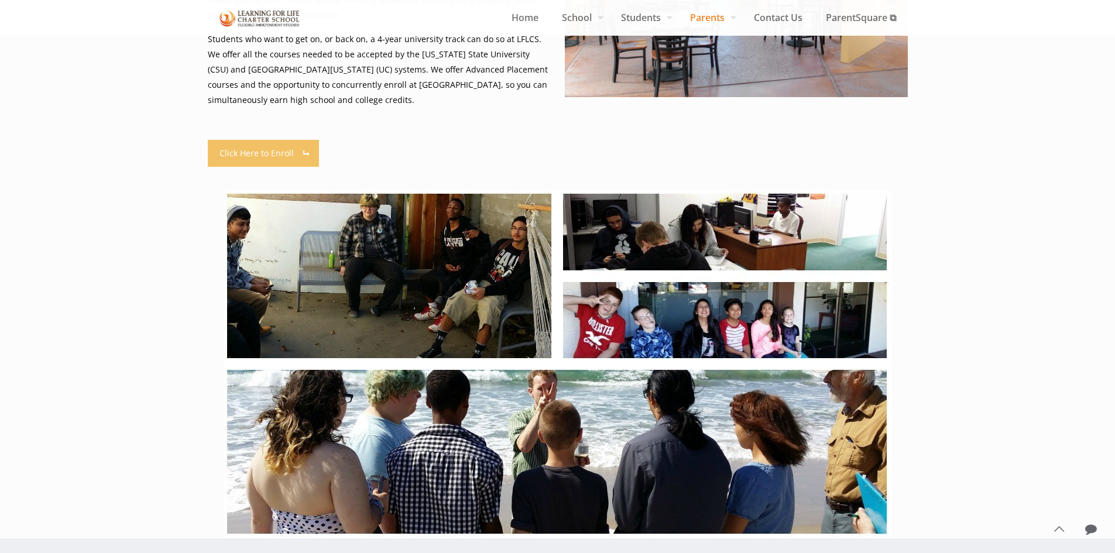
drag, startPoint x: 171, startPoint y: 228, endPoint x: 171, endPoint y: 241, distance: 12.9
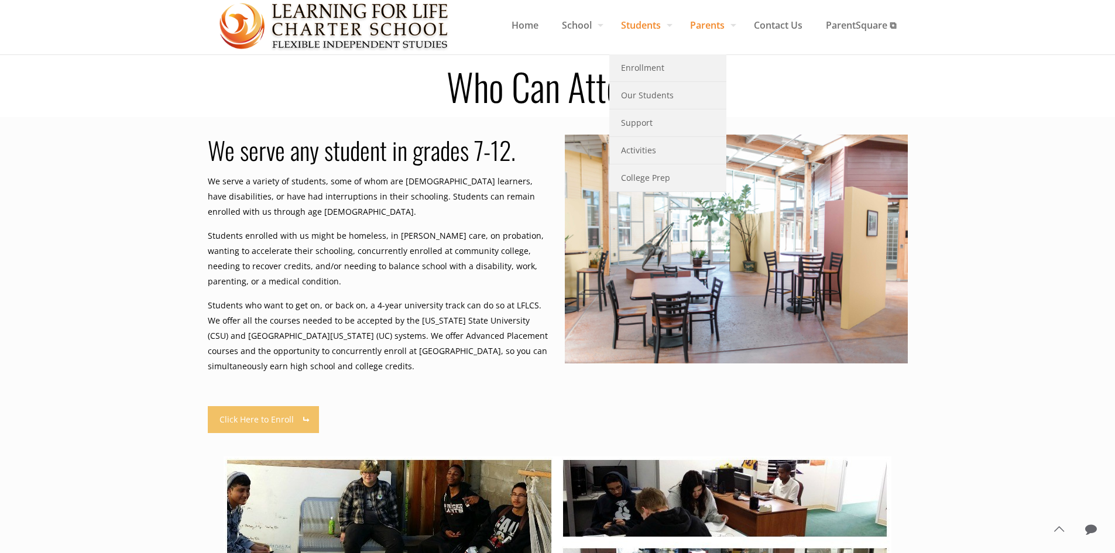
scroll to position [0, 0]
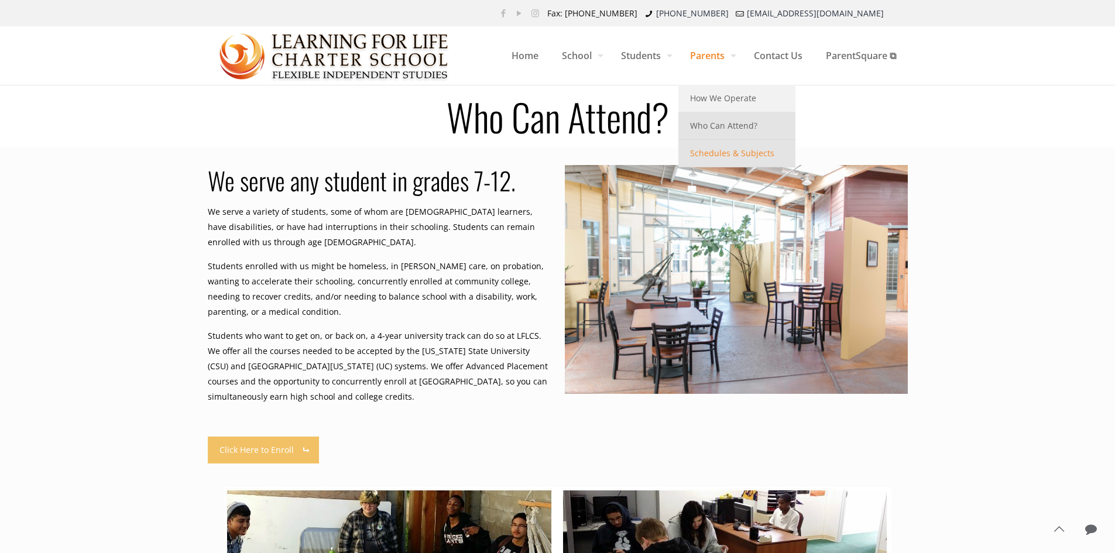
click at [727, 146] on span "Schedules & Subjects" at bounding box center [732, 153] width 84 height 15
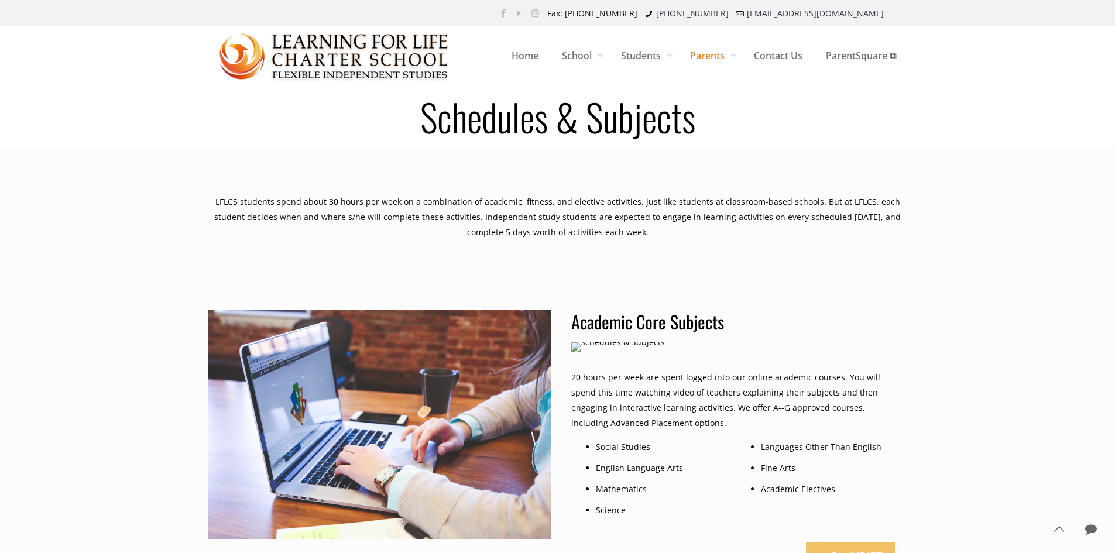
scroll to position [8, 0]
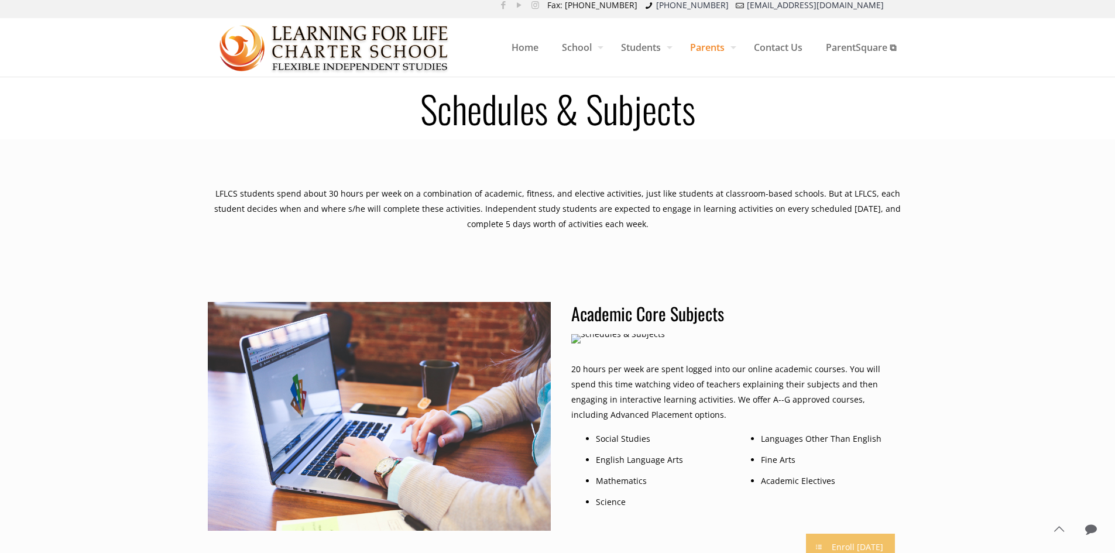
drag, startPoint x: 325, startPoint y: 198, endPoint x: 618, endPoint y: 234, distance: 294.8
click at [618, 234] on div "LFLCS students spend about 30 hours per week on a combination of academic, fitn…" at bounding box center [558, 220] width 714 height 69
drag, startPoint x: 636, startPoint y: 229, endPoint x: 468, endPoint y: 196, distance: 171.8
click at [468, 196] on div "LFLCS students spend about 30 hours per week on a combination of academic, fitn…" at bounding box center [558, 209] width 700 height 46
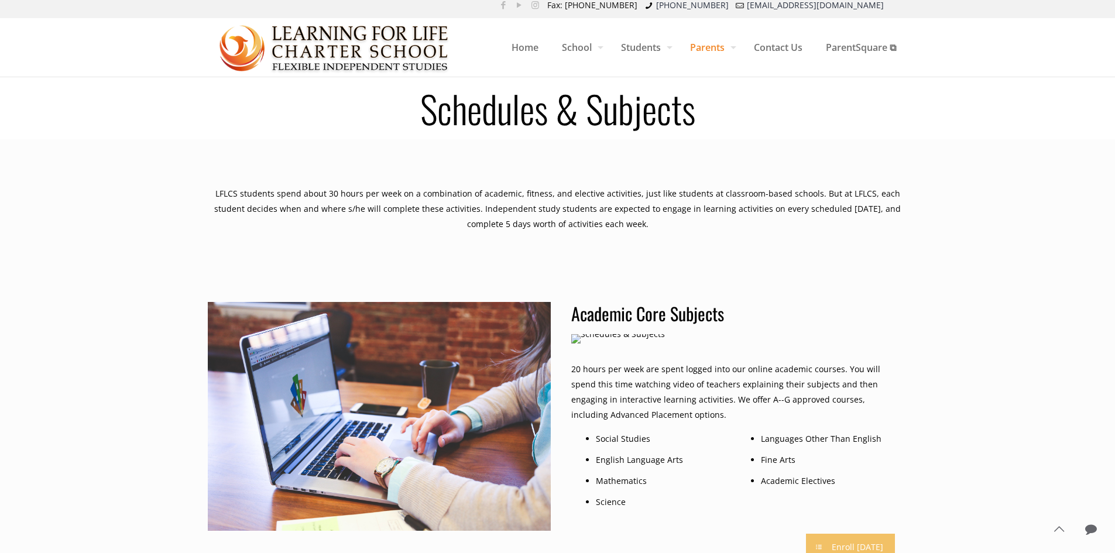
click at [468, 196] on div "LFLCS students spend about 30 hours per week on a combination of academic, fitn…" at bounding box center [558, 209] width 700 height 46
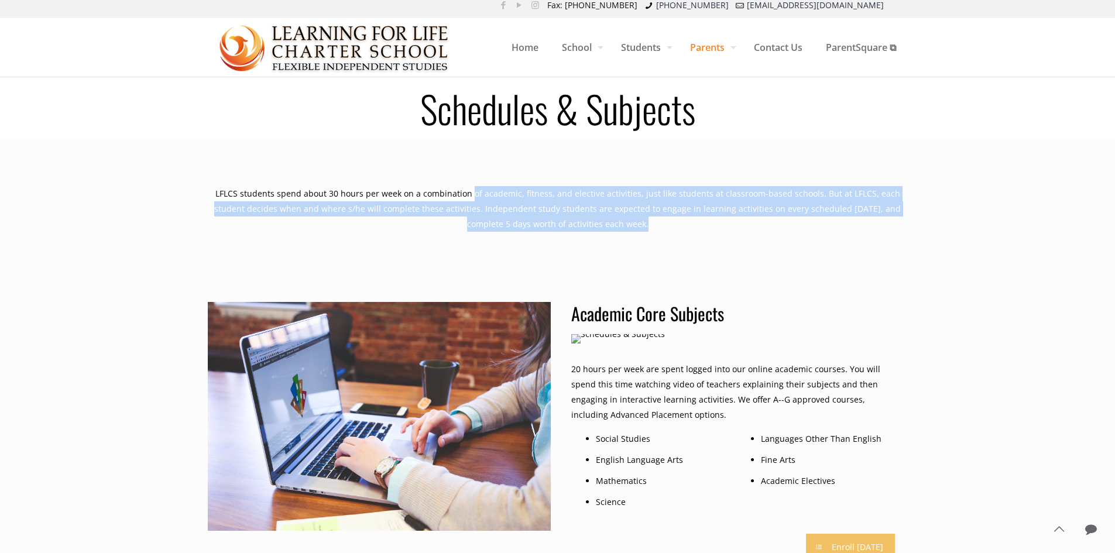
drag, startPoint x: 468, startPoint y: 196, endPoint x: 682, endPoint y: 233, distance: 217.9
click at [682, 233] on div "LFLCS students spend about 30 hours per week on a combination of academic, fitn…" at bounding box center [558, 220] width 714 height 69
drag, startPoint x: 682, startPoint y: 233, endPoint x: 802, endPoint y: 222, distance: 120.4
click at [683, 233] on div "LFLCS students spend about 30 hours per week on a combination of academic, fitn…" at bounding box center [558, 220] width 714 height 69
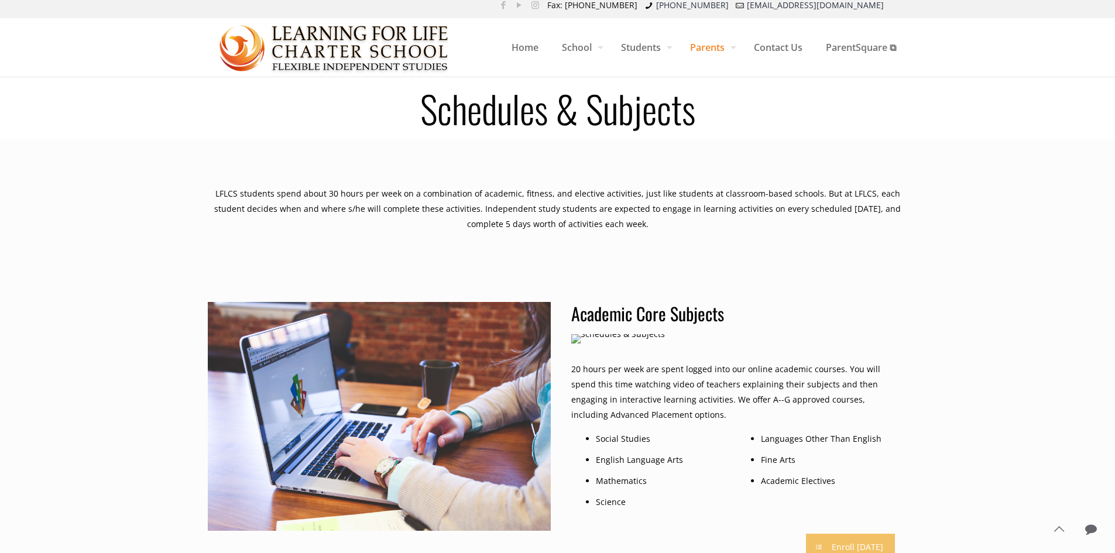
click at [964, 219] on div at bounding box center [557, 208] width 1115 height 139
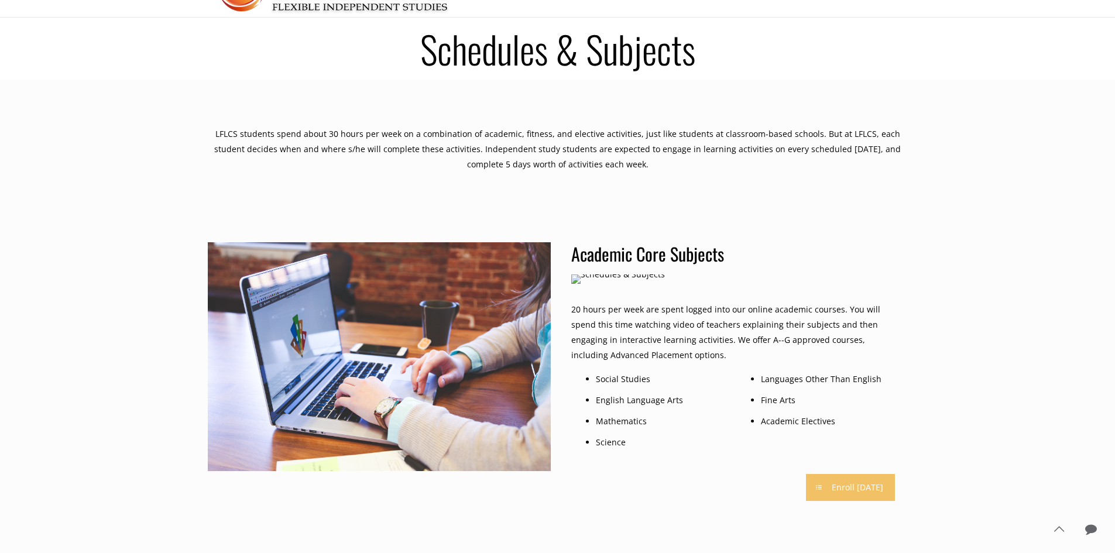
drag, startPoint x: 974, startPoint y: 214, endPoint x: 964, endPoint y: 223, distance: 12.8
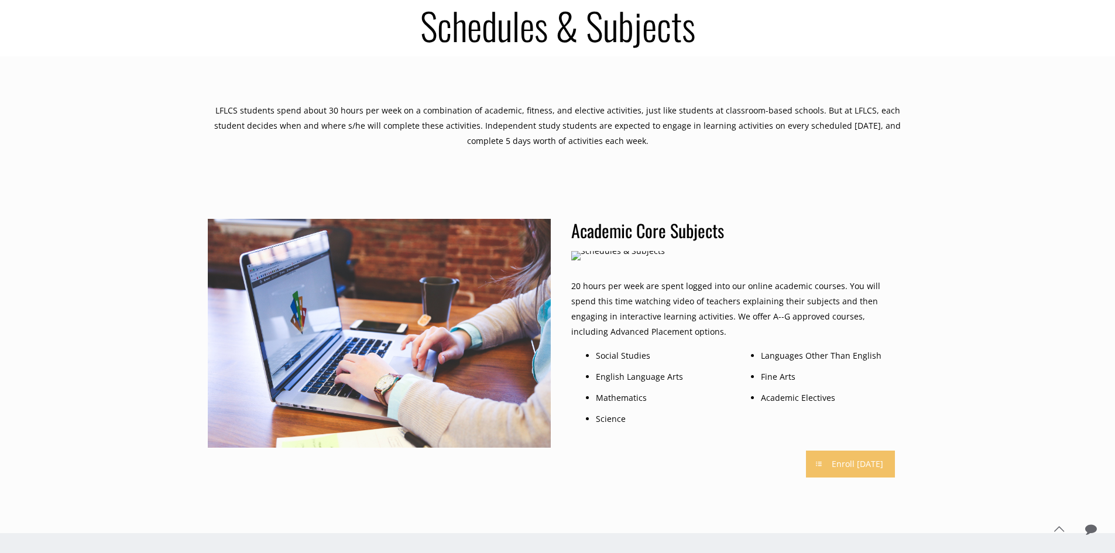
drag, startPoint x: 964, startPoint y: 223, endPoint x: 964, endPoint y: 246, distance: 23.4
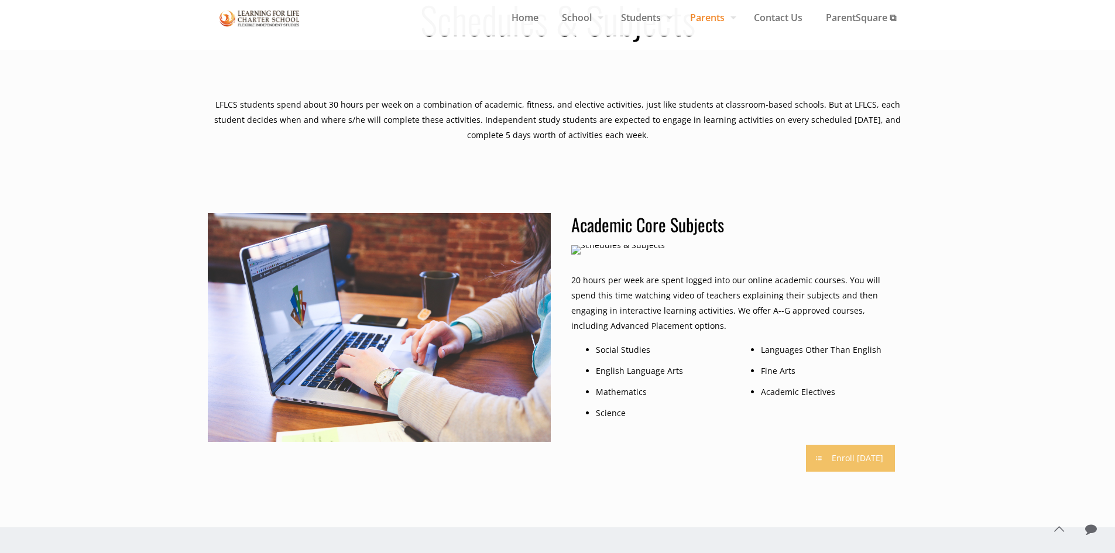
drag, startPoint x: 521, startPoint y: 127, endPoint x: 675, endPoint y: 141, distance: 154.0
click at [675, 141] on div "LFLCS students spend about 30 hours per week on a combination of academic, fitn…" at bounding box center [558, 120] width 700 height 46
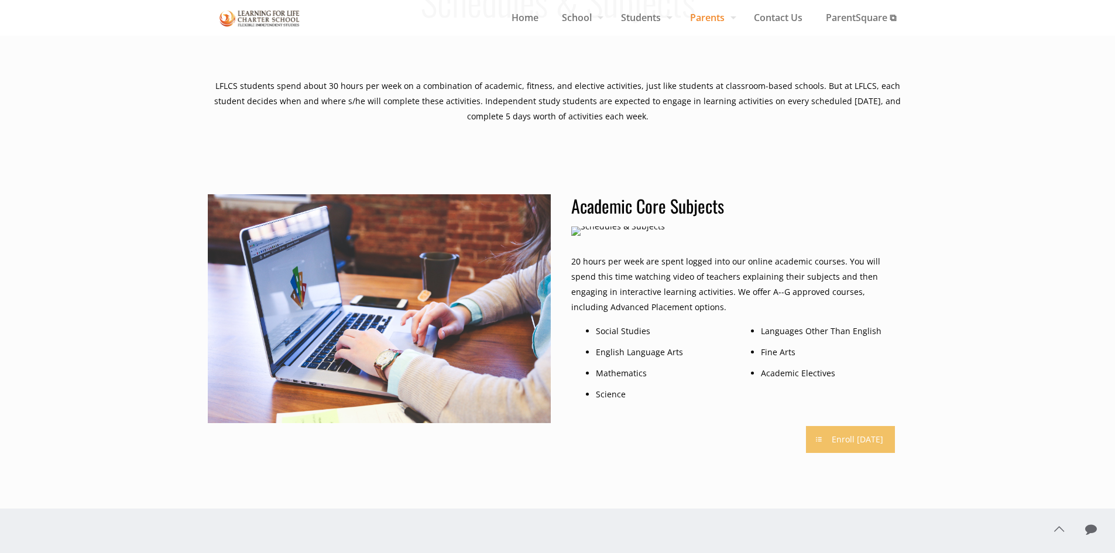
drag, startPoint x: 875, startPoint y: 186, endPoint x: 878, endPoint y: 204, distance: 18.3
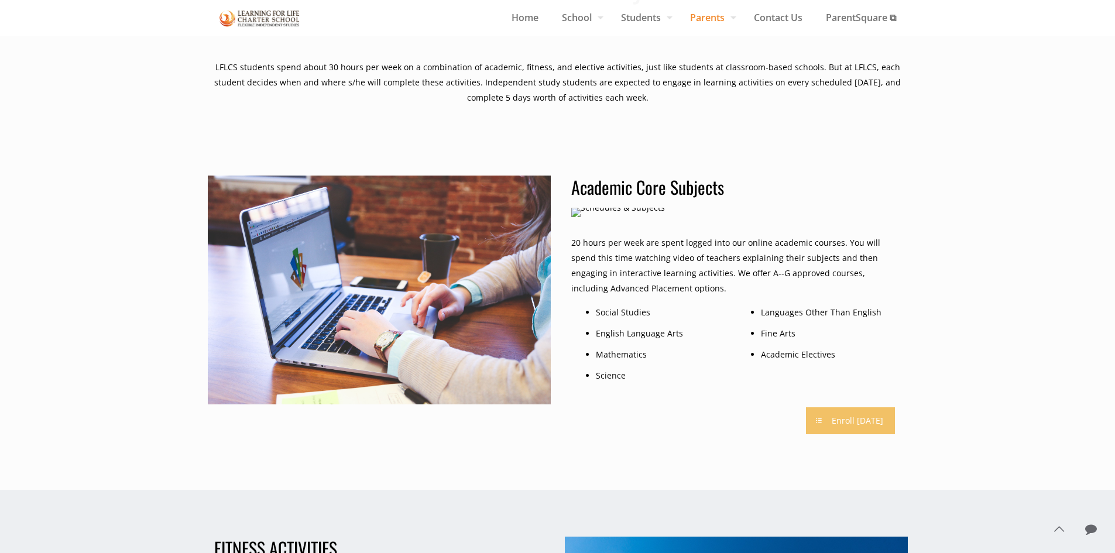
drag, startPoint x: 915, startPoint y: 249, endPoint x: 917, endPoint y: 267, distance: 17.7
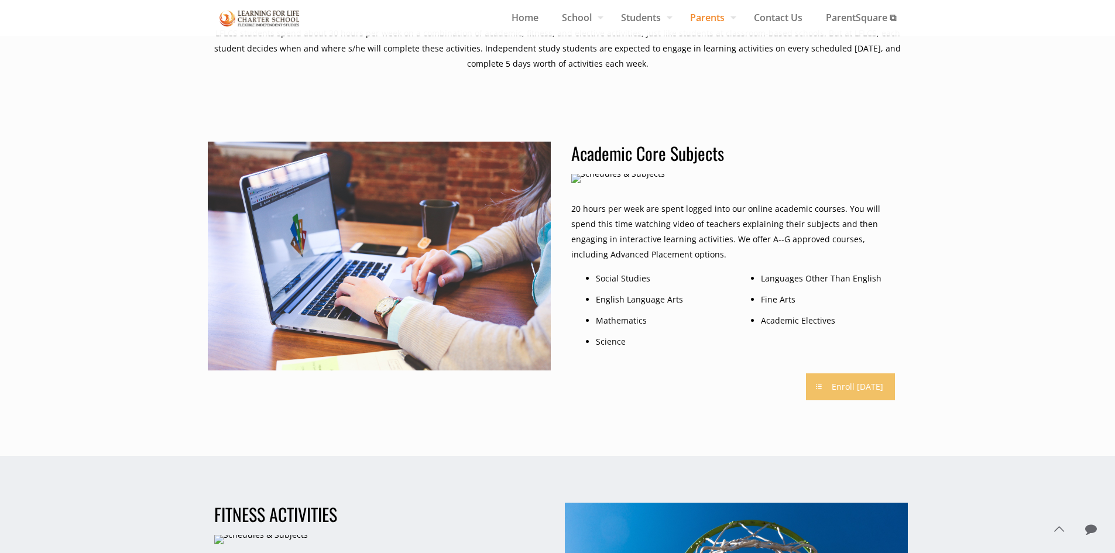
drag, startPoint x: 917, startPoint y: 267, endPoint x: 921, endPoint y: 293, distance: 26.6
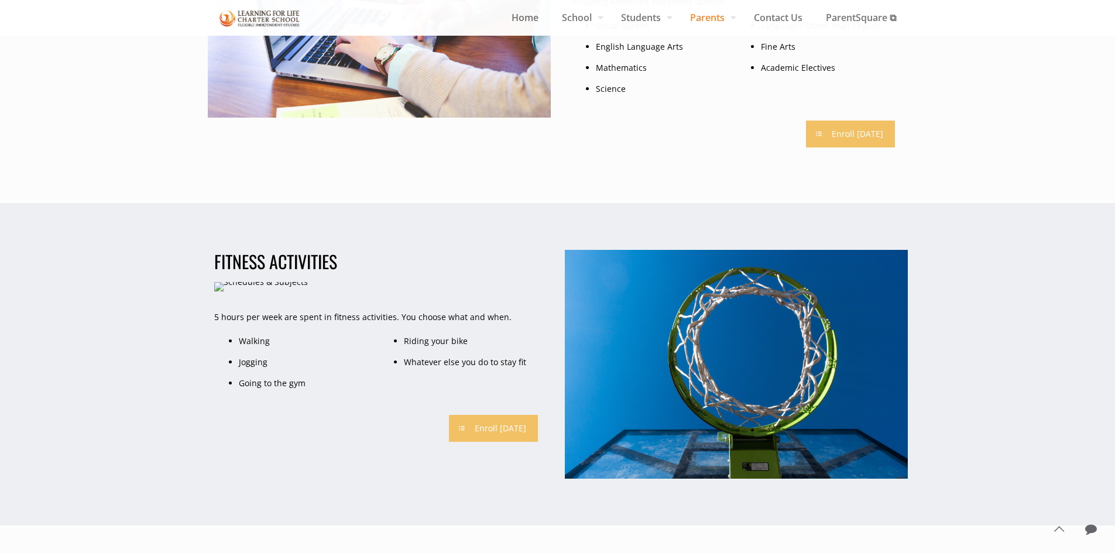
scroll to position [463, 0]
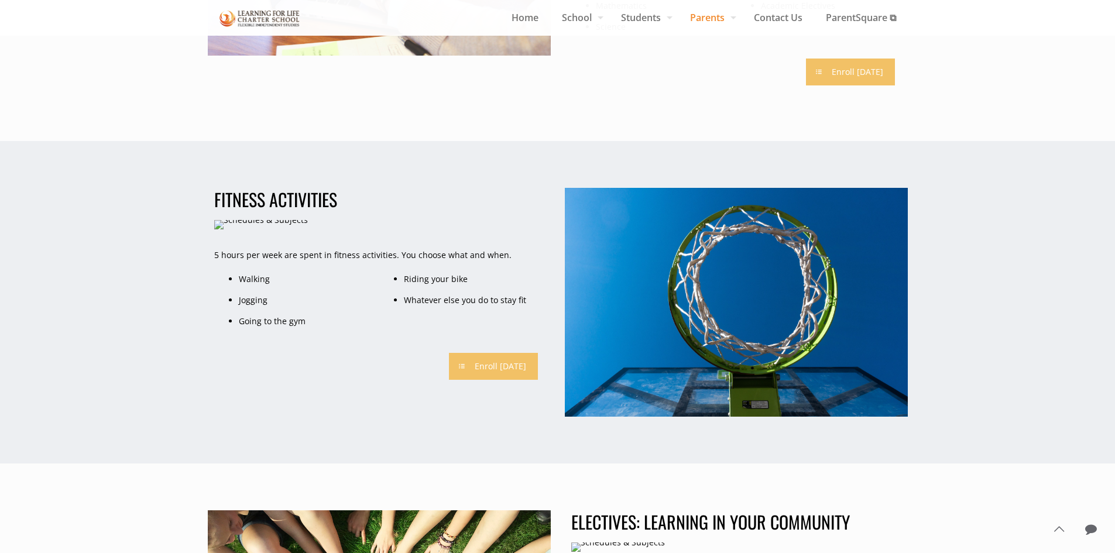
drag, startPoint x: 193, startPoint y: 271, endPoint x: 191, endPoint y: 286, distance: 15.3
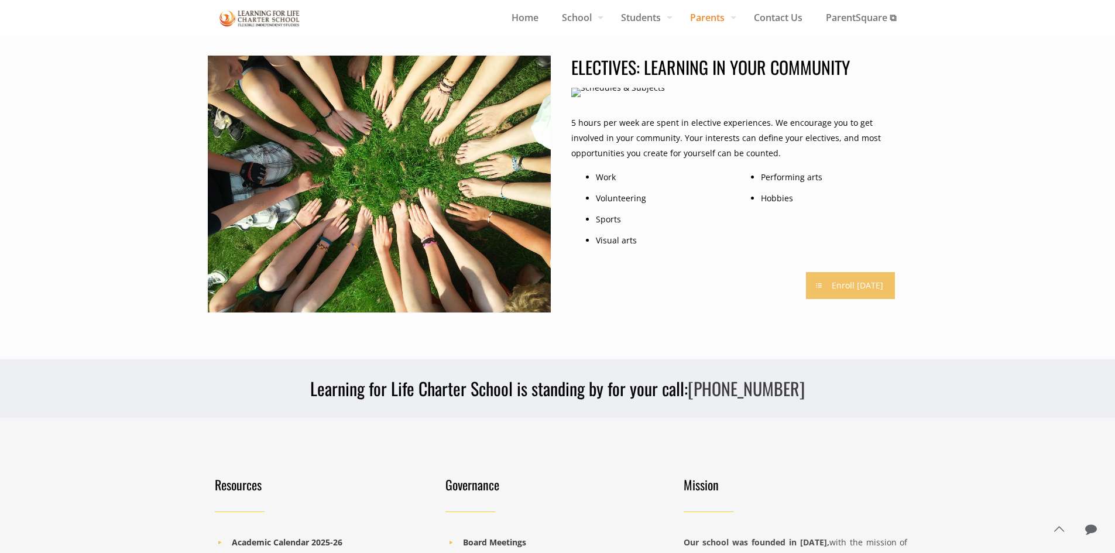
scroll to position [951, 0]
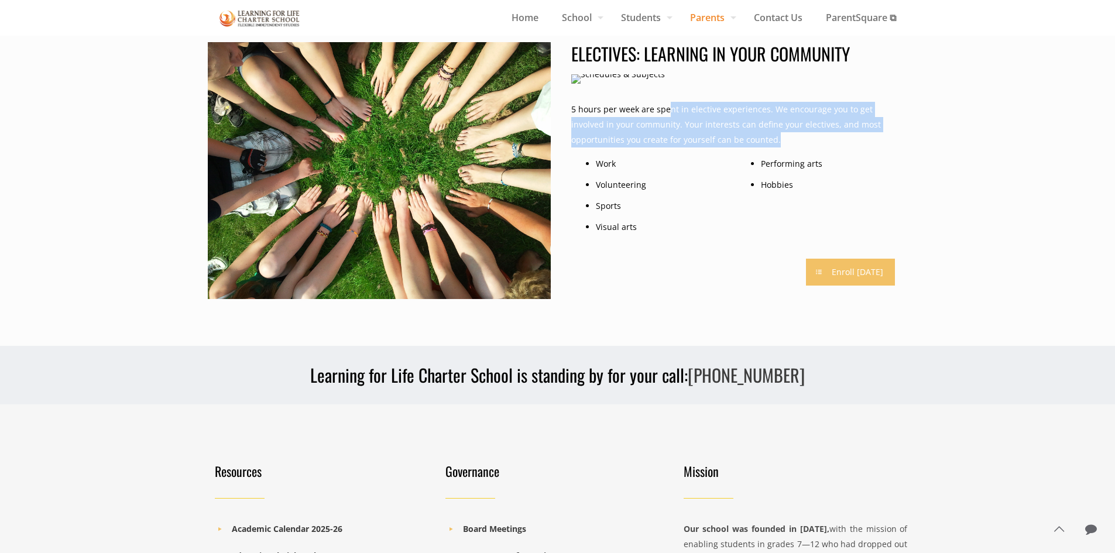
drag, startPoint x: 668, startPoint y: 109, endPoint x: 730, endPoint y: 143, distance: 70.9
click at [730, 143] on p "5 hours per week are spent in elective experiences. We encourage you to get inv…" at bounding box center [735, 125] width 329 height 46
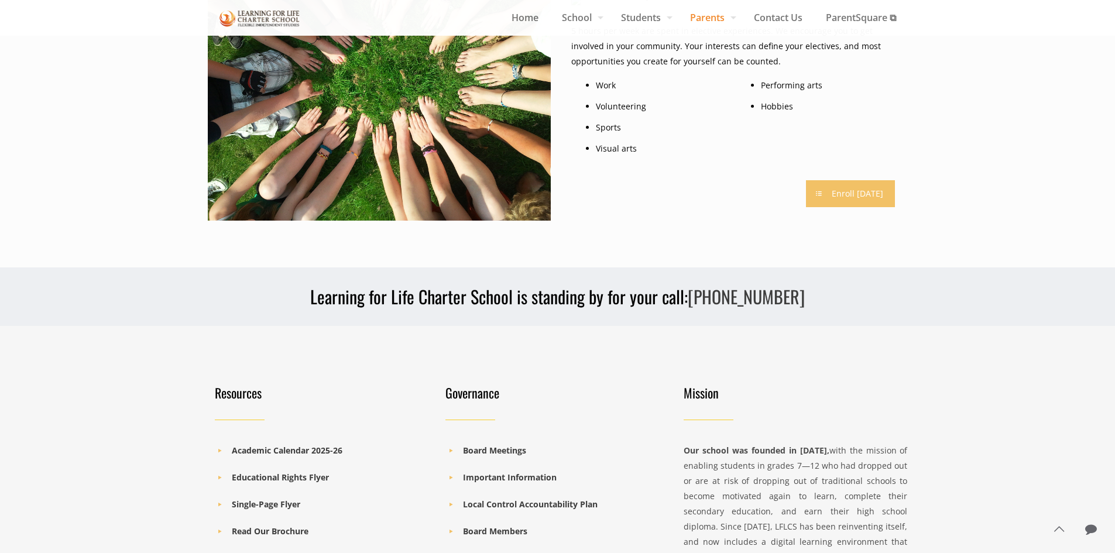
drag, startPoint x: 730, startPoint y: 143, endPoint x: 728, endPoint y: 176, distance: 32.9
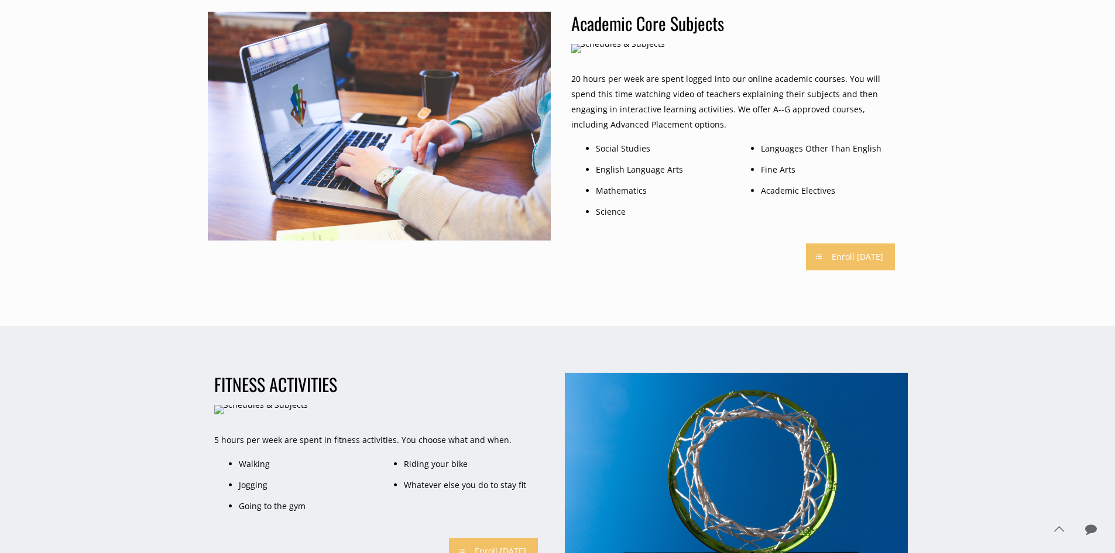
scroll to position [0, 0]
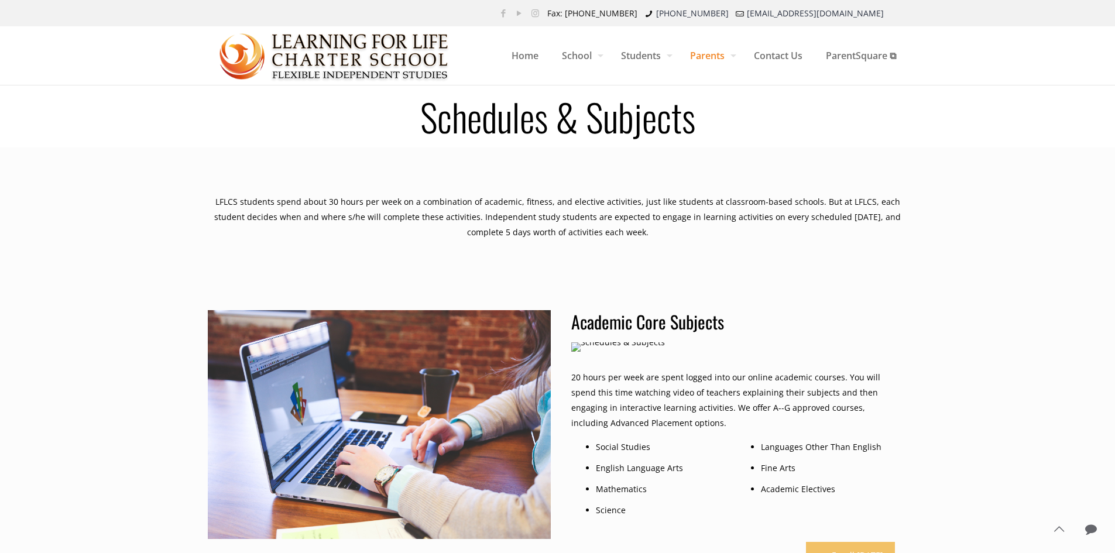
drag, startPoint x: 535, startPoint y: 380, endPoint x: 685, endPoint y: -27, distance: 433.4
